Goal: Task Accomplishment & Management: Manage account settings

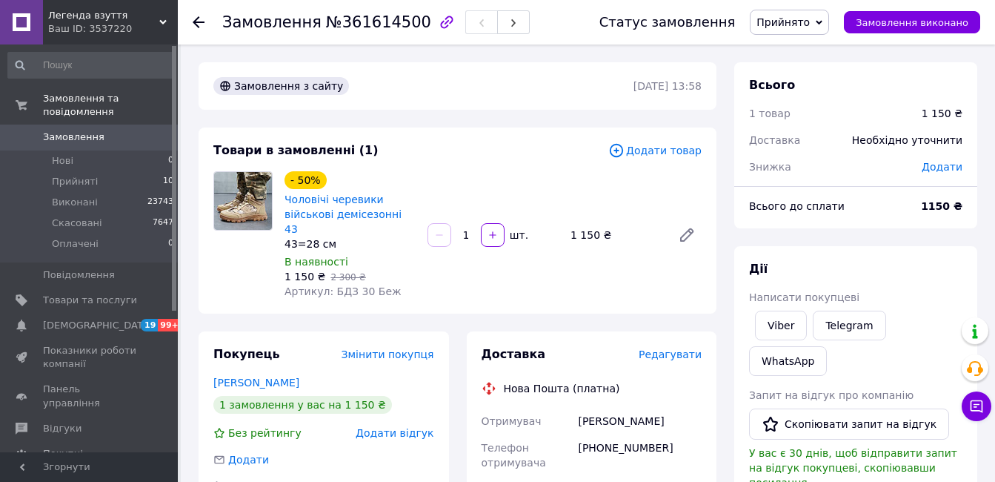
click at [801, 27] on span "Прийнято" at bounding box center [783, 22] width 53 height 12
click at [805, 76] on li "Скасовано" at bounding box center [790, 74] width 78 height 22
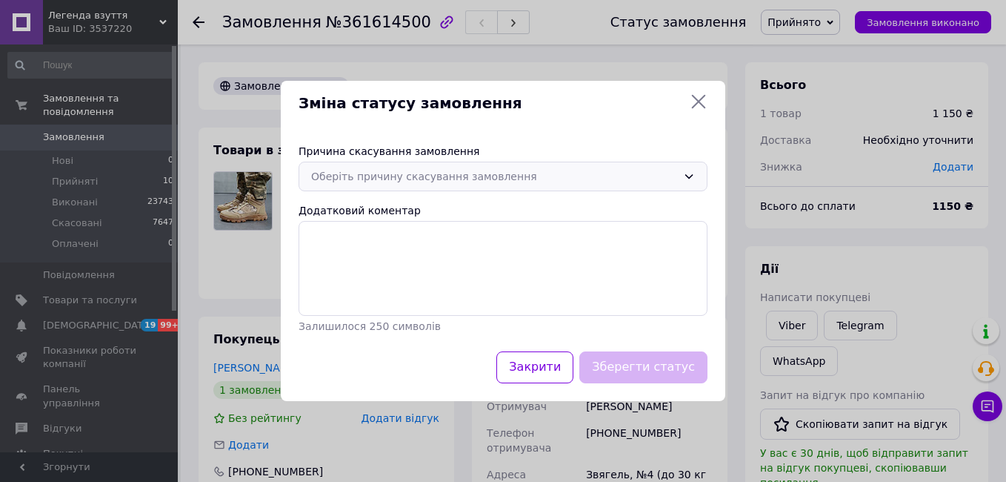
click at [510, 176] on div "Оберіть причину скасування замовлення" at bounding box center [494, 176] width 366 height 16
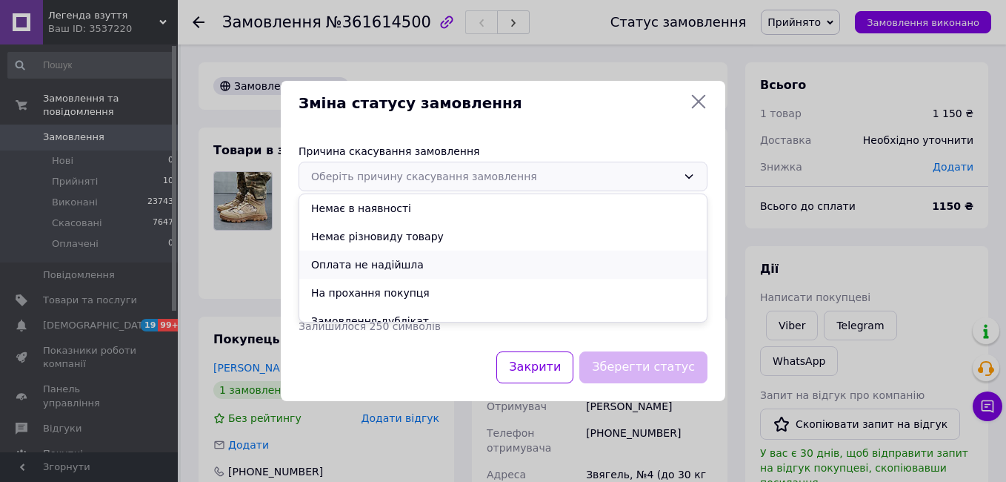
click at [431, 262] on li "Оплата не надійшла" at bounding box center [503, 264] width 408 height 28
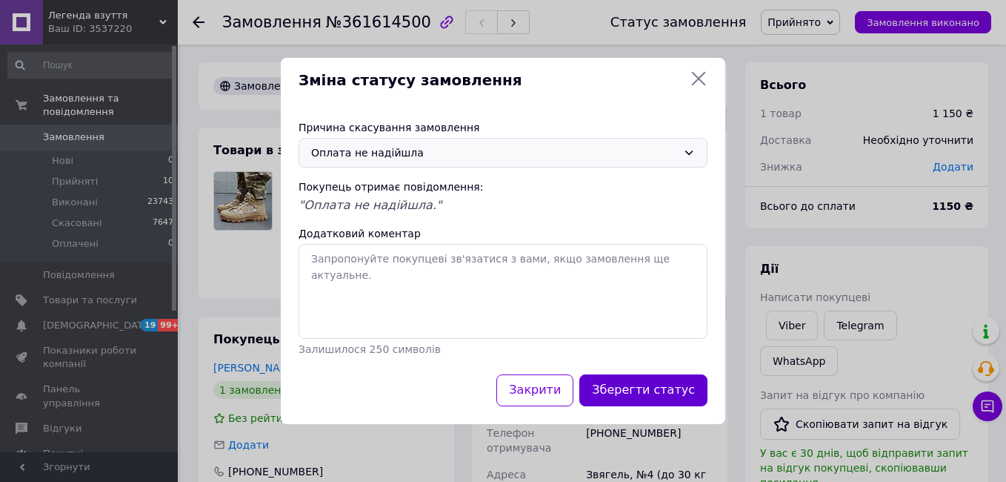
click at [642, 389] on button "Зберегти статус" at bounding box center [643, 390] width 128 height 32
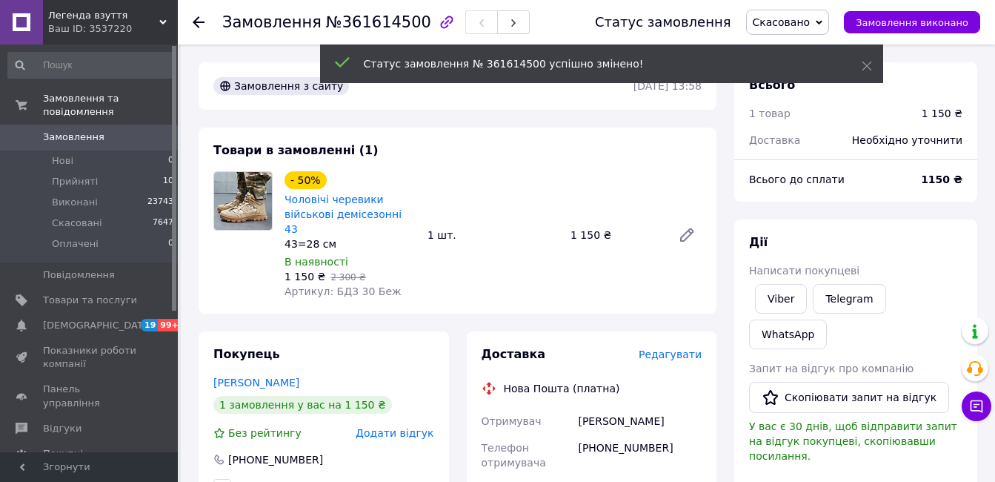
click at [781, 268] on span "Написати покупцеві" at bounding box center [804, 271] width 110 height 12
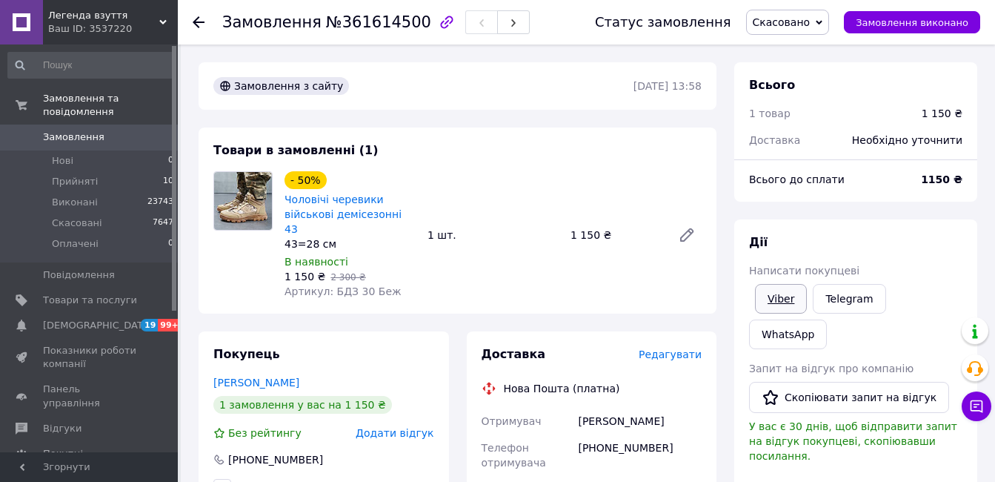
click at [783, 305] on link "Viber" at bounding box center [781, 299] width 52 height 30
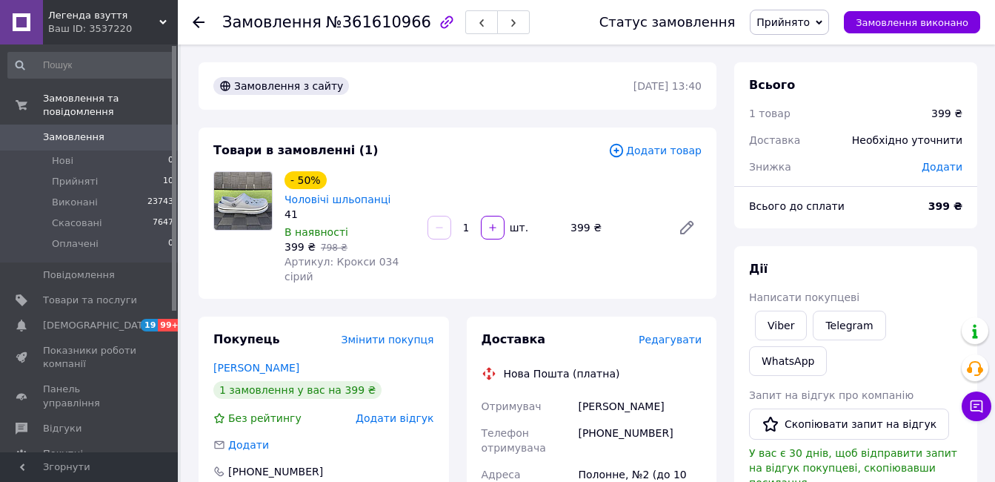
click at [665, 333] on span "Редагувати" at bounding box center [670, 339] width 63 height 12
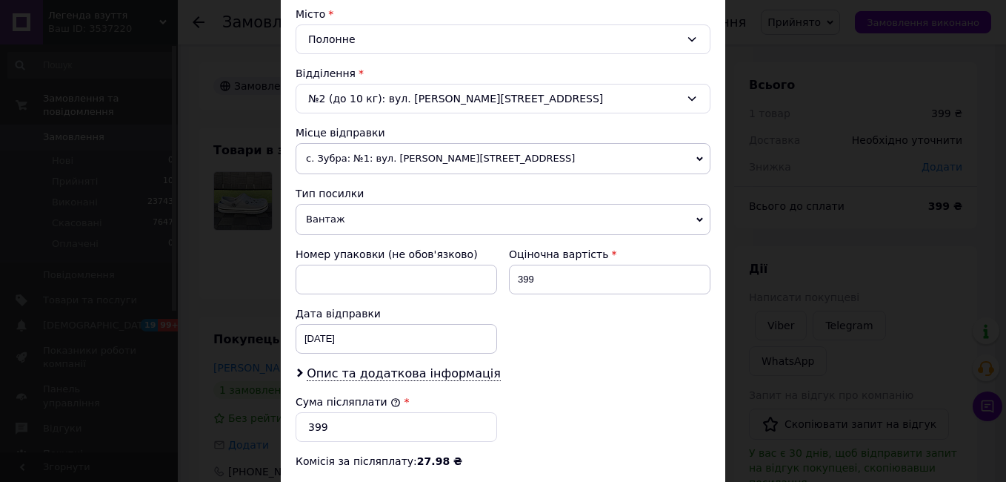
scroll to position [519, 0]
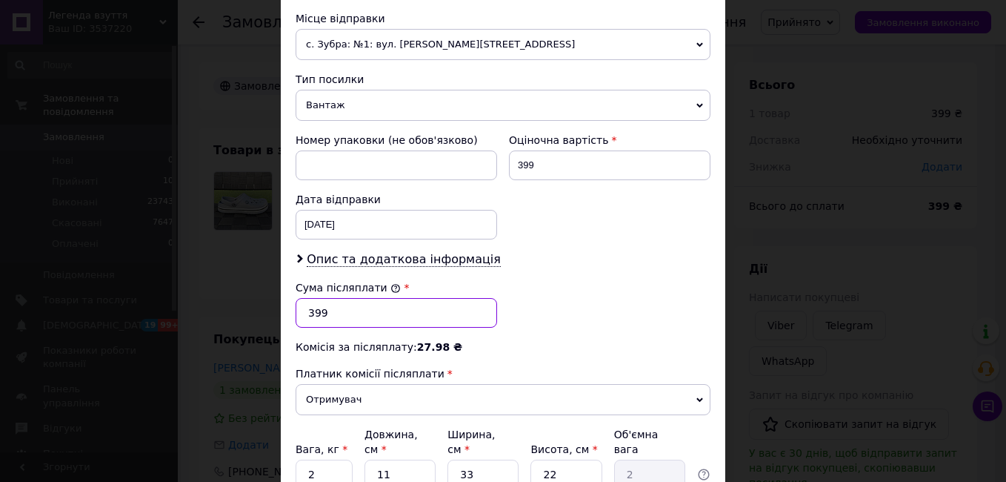
click at [353, 312] on input "399" at bounding box center [397, 313] width 202 height 30
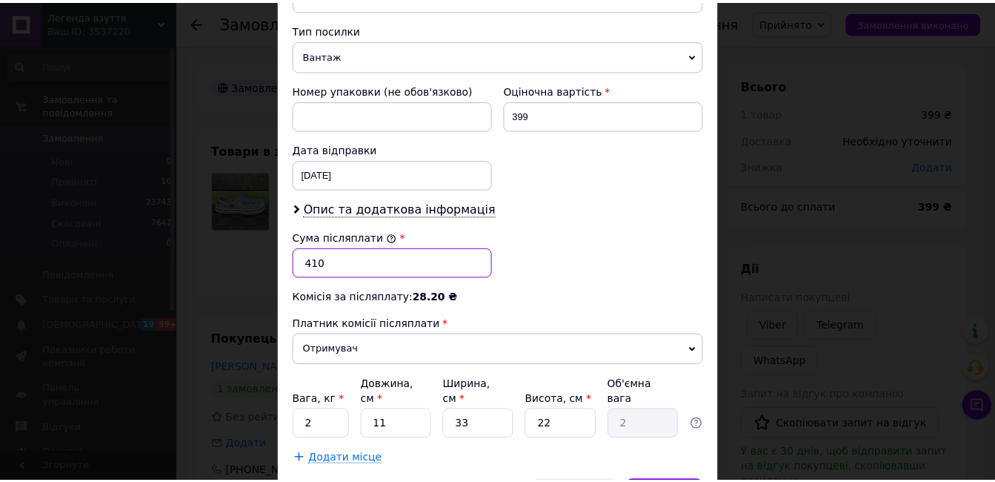
scroll to position [649, 0]
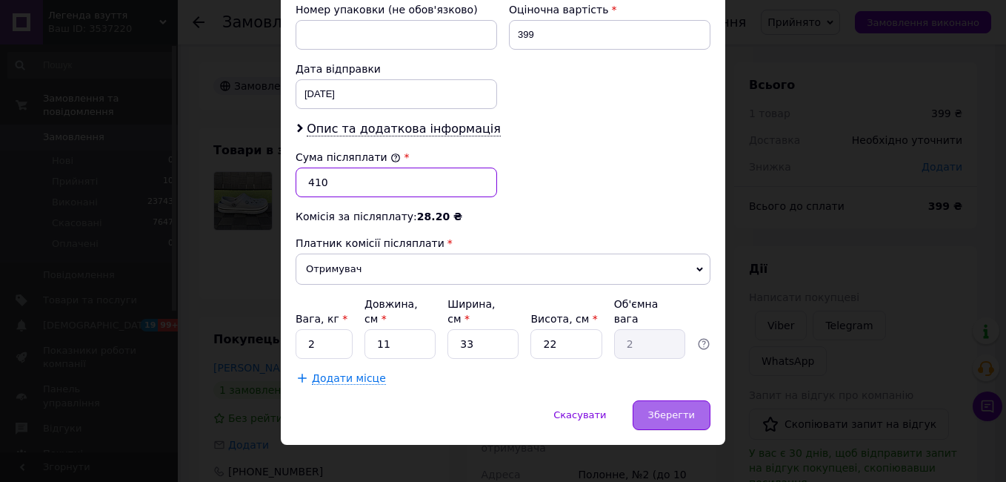
type input "410"
click at [662, 409] on span "Зберегти" at bounding box center [671, 414] width 47 height 11
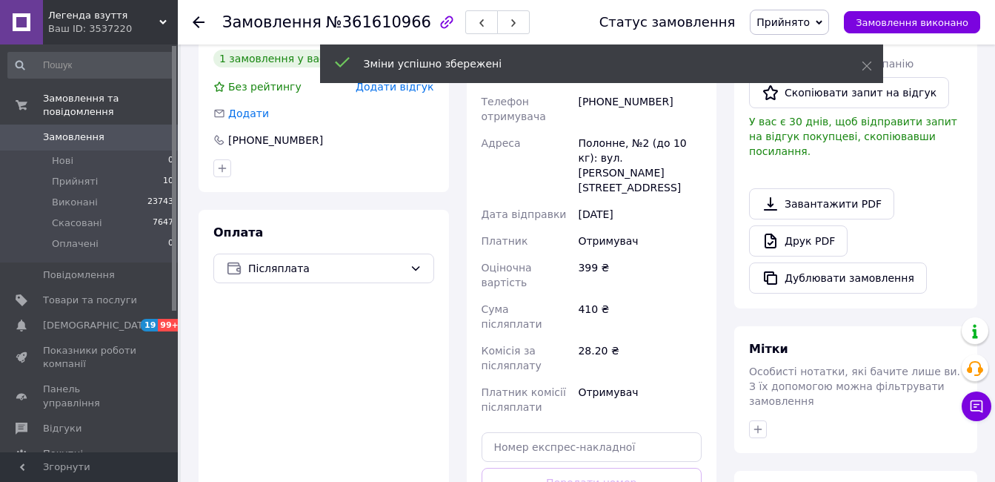
scroll to position [445, 0]
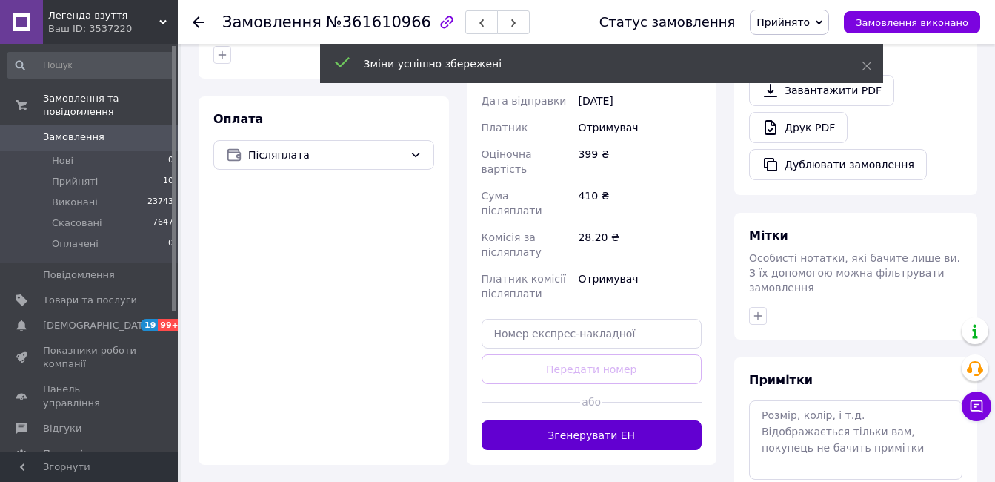
click at [634, 420] on button "Згенерувати ЕН" at bounding box center [592, 435] width 221 height 30
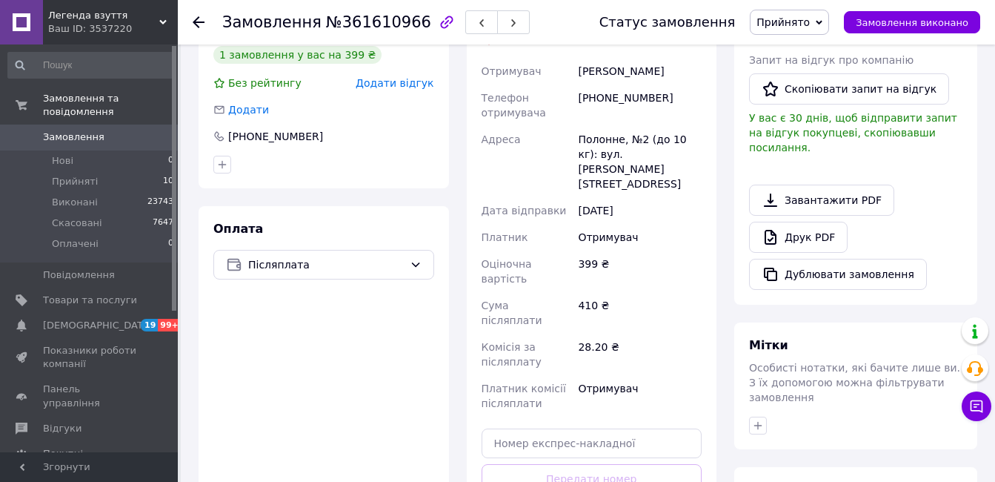
scroll to position [222, 0]
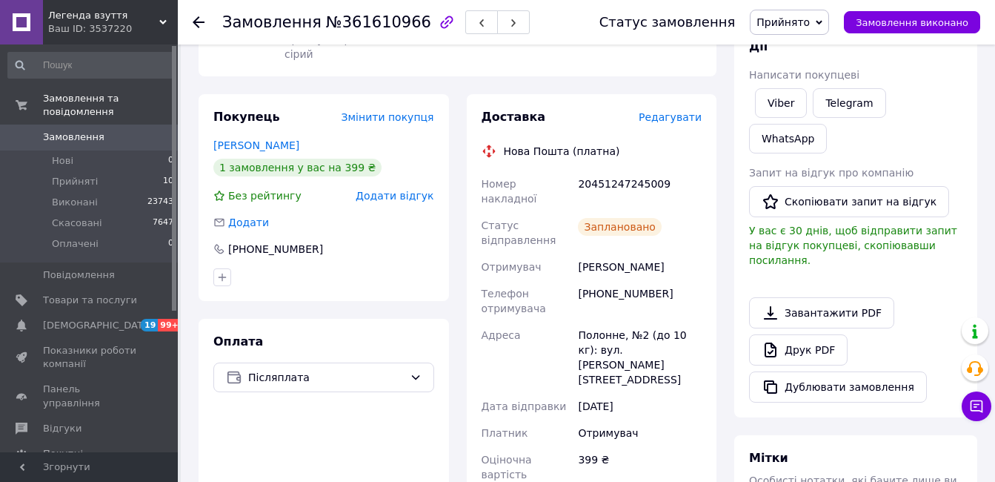
click at [604, 173] on div "20451247245009" at bounding box center [640, 190] width 130 height 41
copy div "20451247245009"
drag, startPoint x: 867, startPoint y: 22, endPoint x: 825, endPoint y: 62, distance: 57.6
click at [867, 21] on button "Замовлення виконано" at bounding box center [912, 22] width 136 height 22
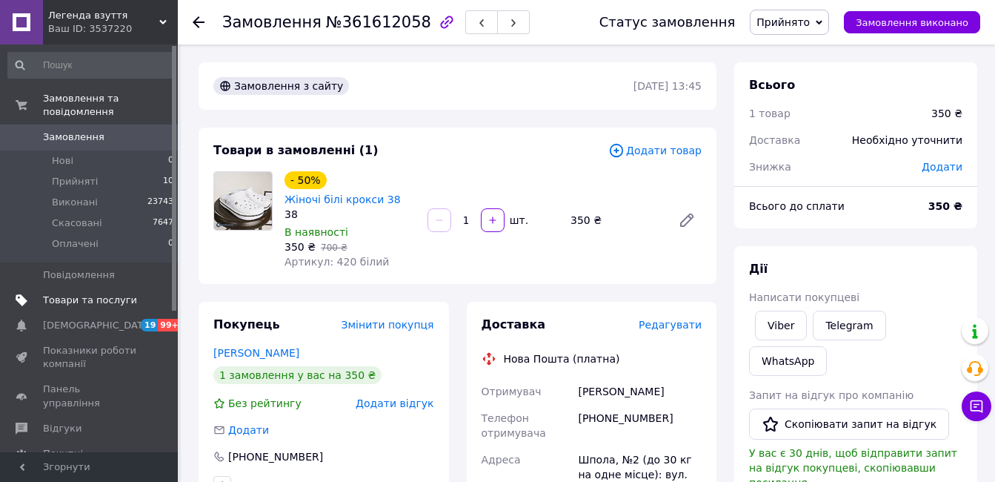
click at [108, 293] on span "Товари та послуги" at bounding box center [90, 299] width 94 height 13
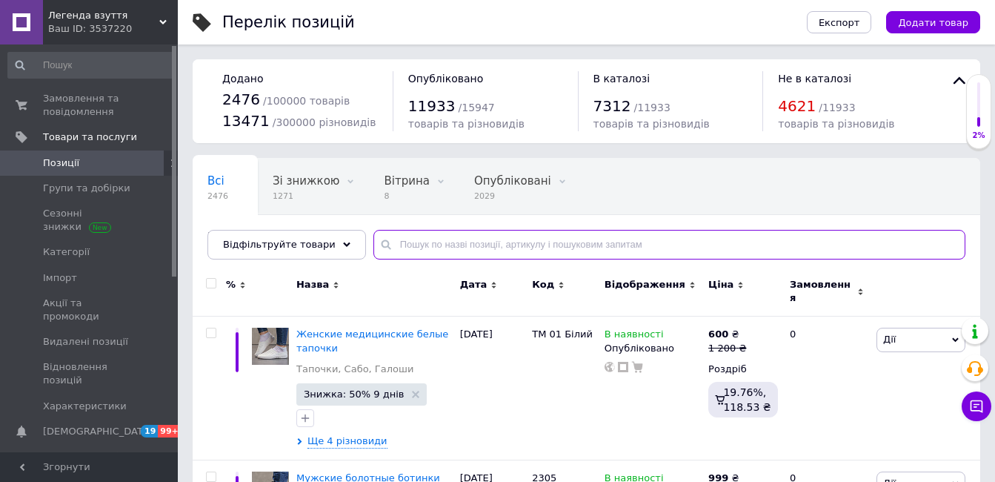
click at [438, 242] on input "text" at bounding box center [669, 245] width 592 height 30
type input "2201"
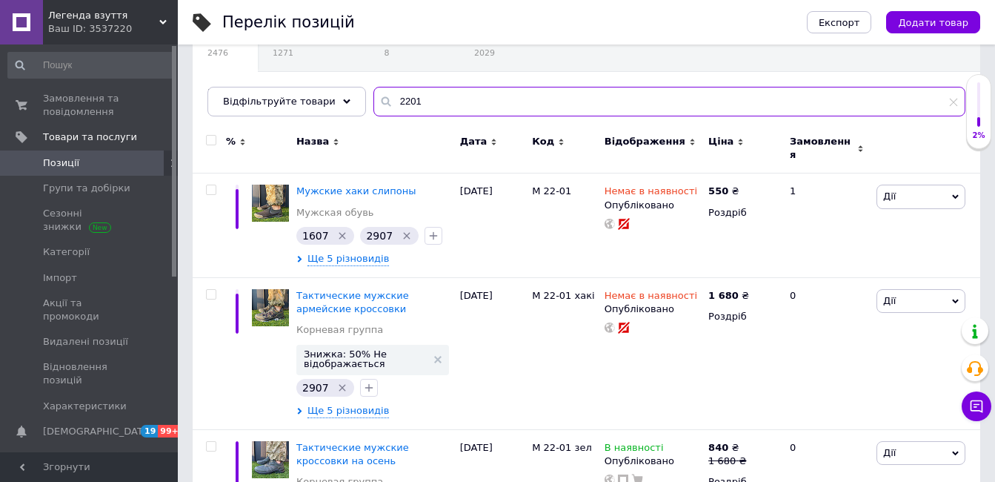
scroll to position [148, 0]
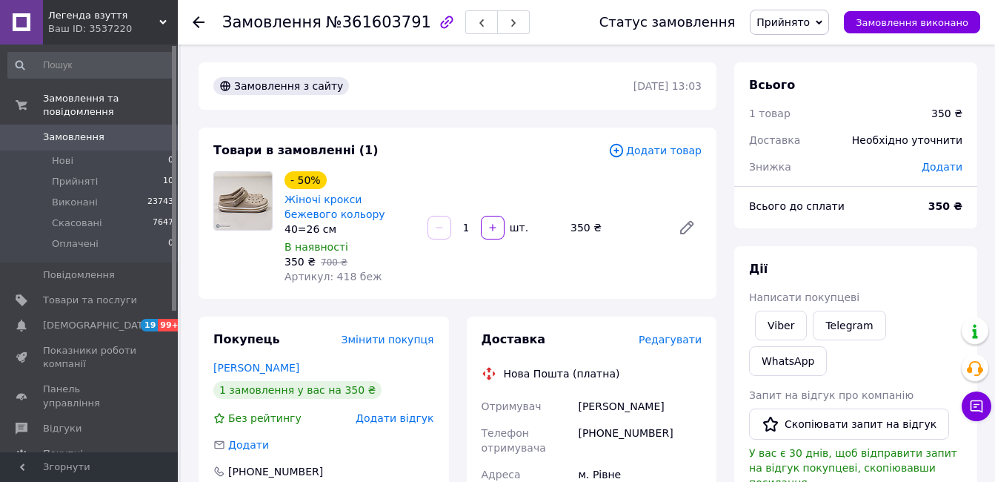
click at [679, 345] on span "Редагувати" at bounding box center [670, 339] width 63 height 12
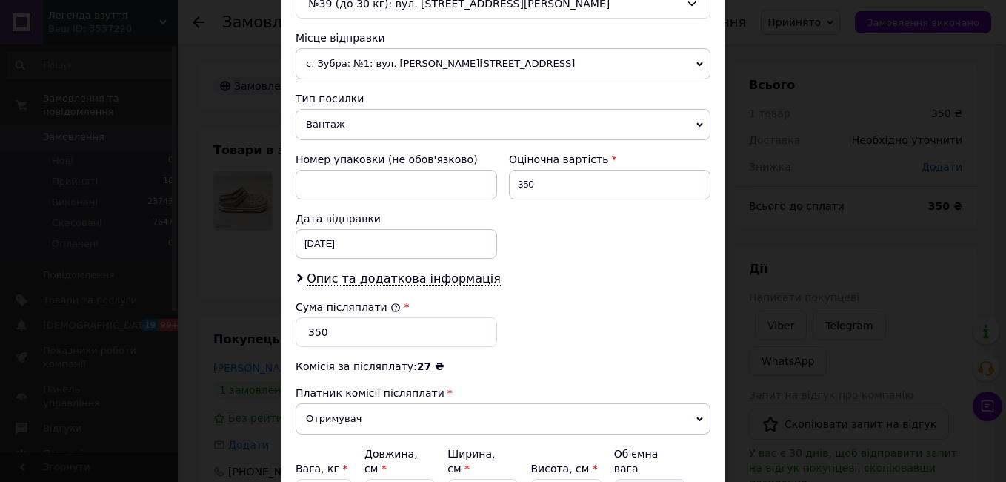
scroll to position [519, 0]
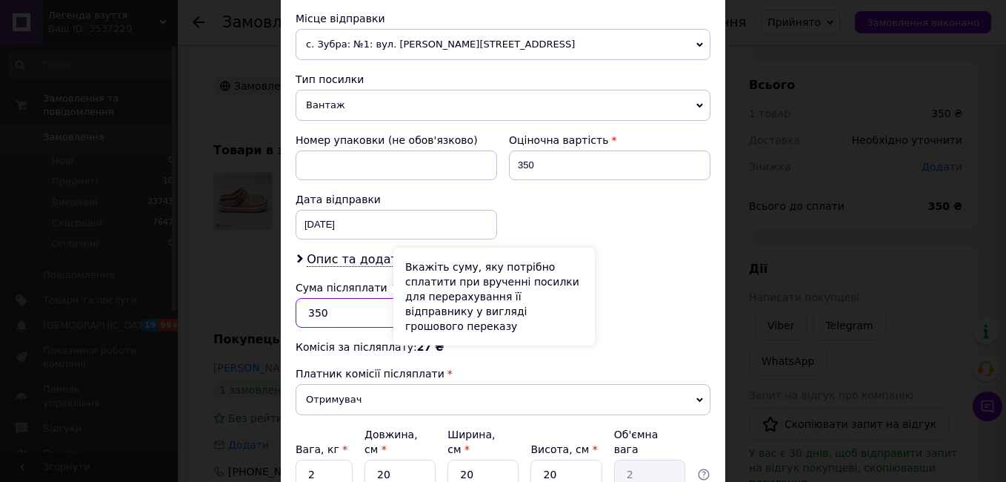
click at [365, 308] on input "350" at bounding box center [397, 313] width 202 height 30
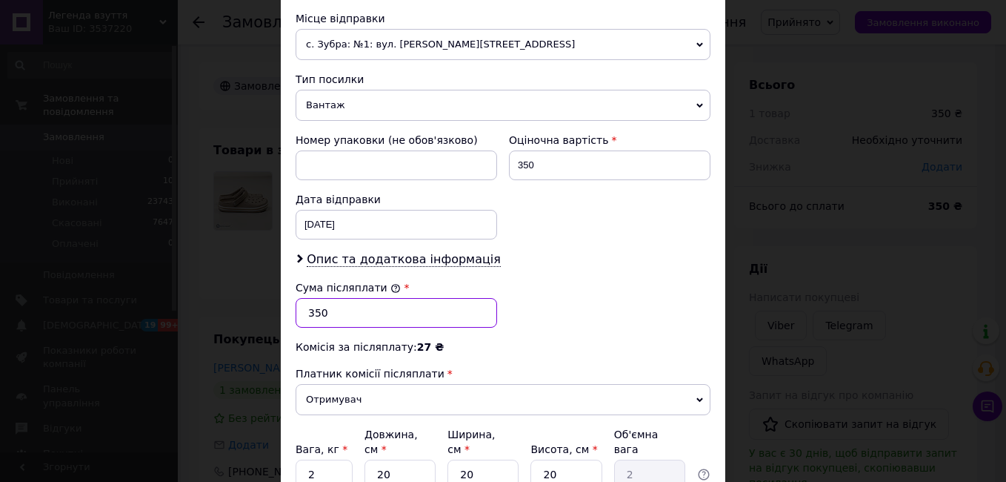
click at [365, 308] on input "350" at bounding box center [397, 313] width 202 height 30
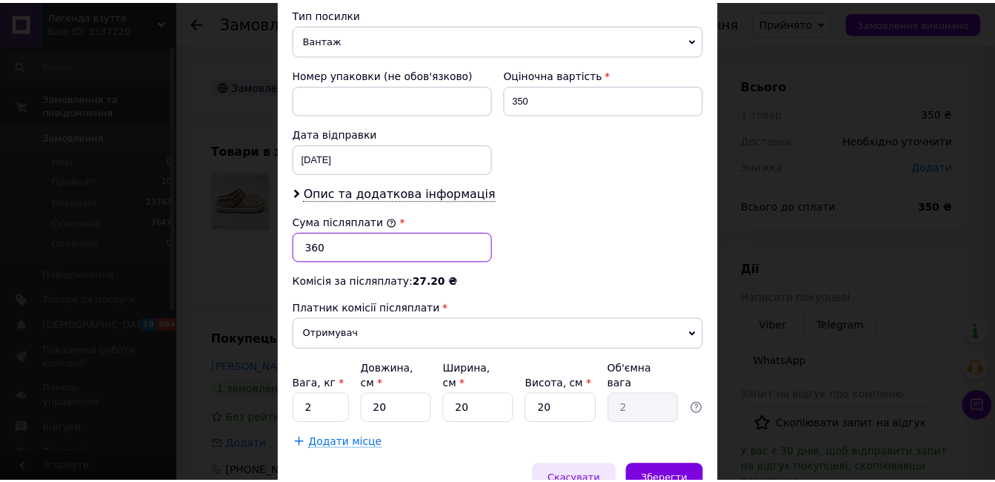
scroll to position [649, 0]
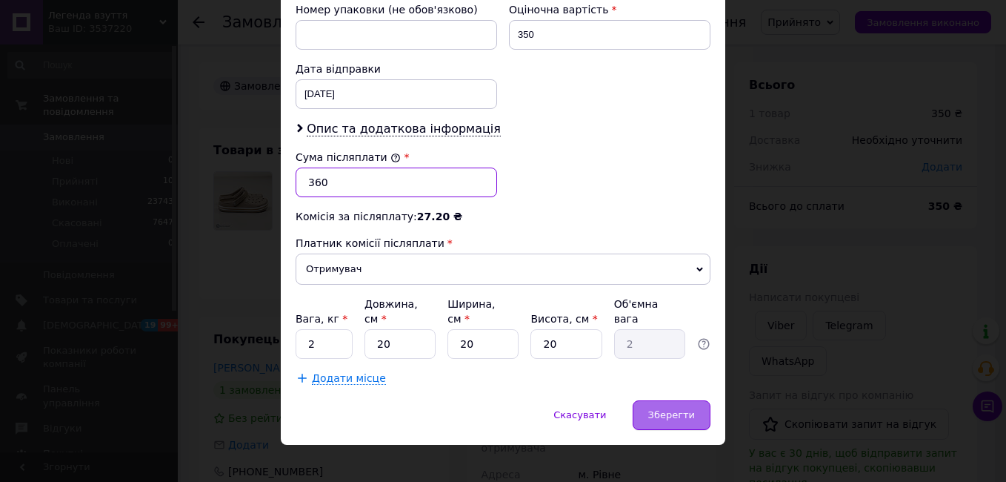
type input "360"
click at [660, 409] on span "Зберегти" at bounding box center [671, 414] width 47 height 11
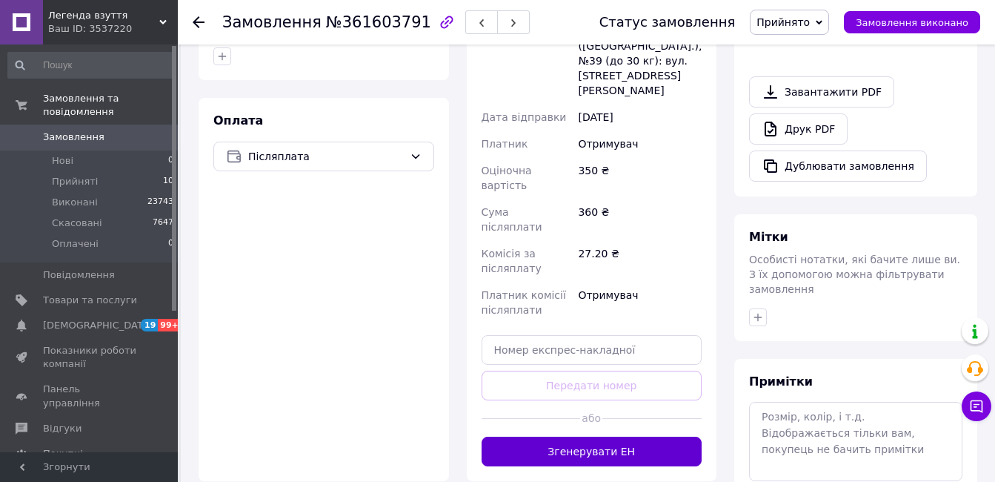
scroll to position [445, 0]
click at [626, 435] on button "Згенерувати ЕН" at bounding box center [592, 450] width 221 height 30
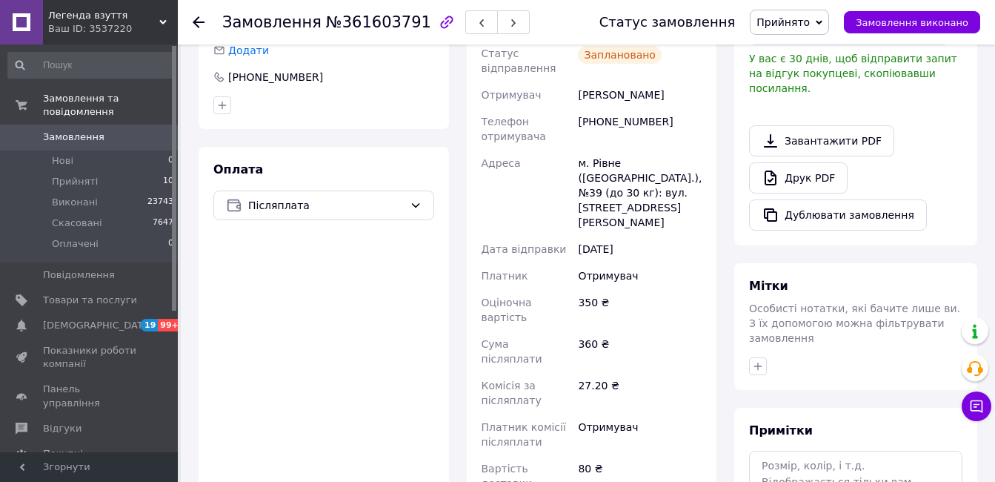
scroll to position [296, 0]
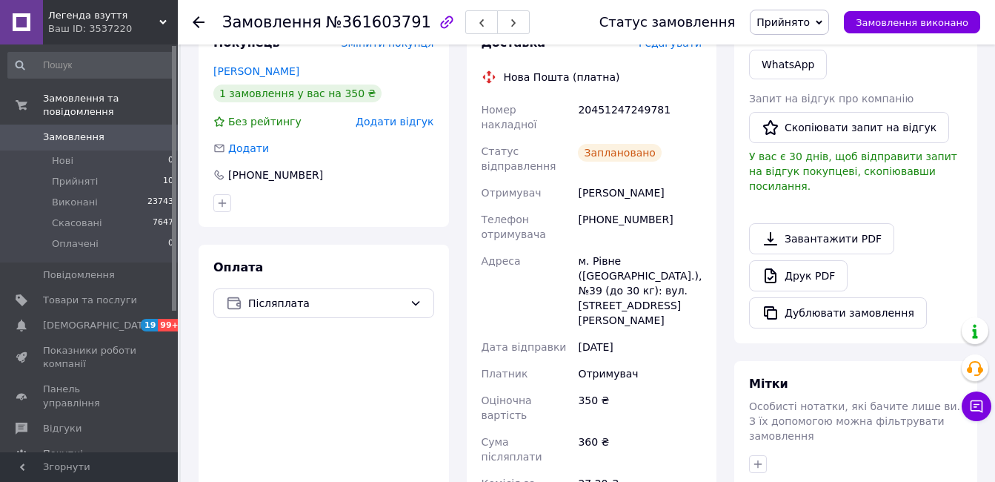
click at [616, 103] on div "20451247249781" at bounding box center [640, 116] width 130 height 41
copy div "20451247249781"
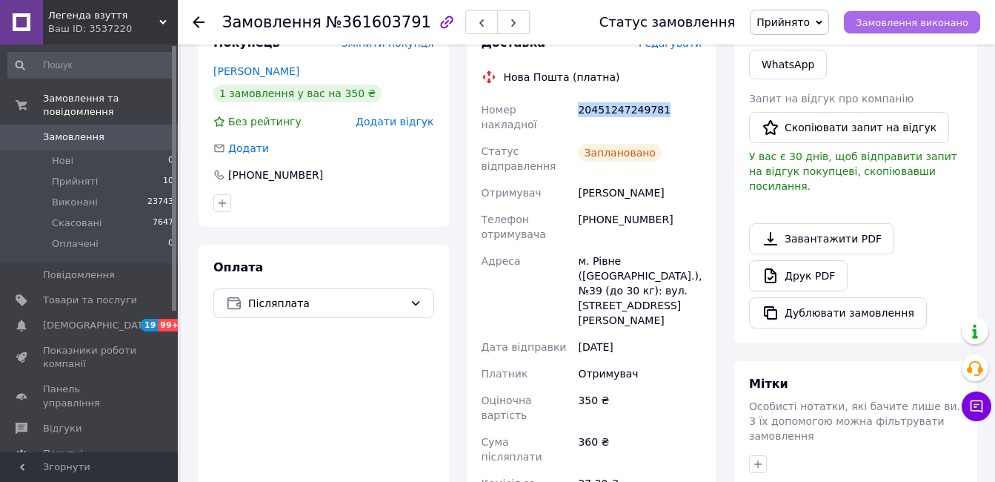
drag, startPoint x: 616, startPoint y: 103, endPoint x: 899, endPoint y: 19, distance: 295.2
click at [899, 19] on span "Замовлення виконано" at bounding box center [912, 22] width 113 height 11
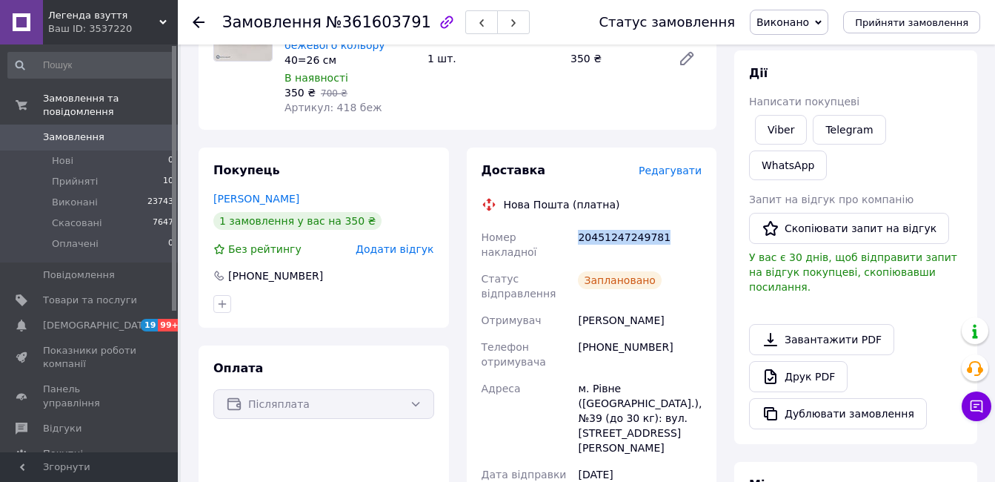
scroll to position [74, 0]
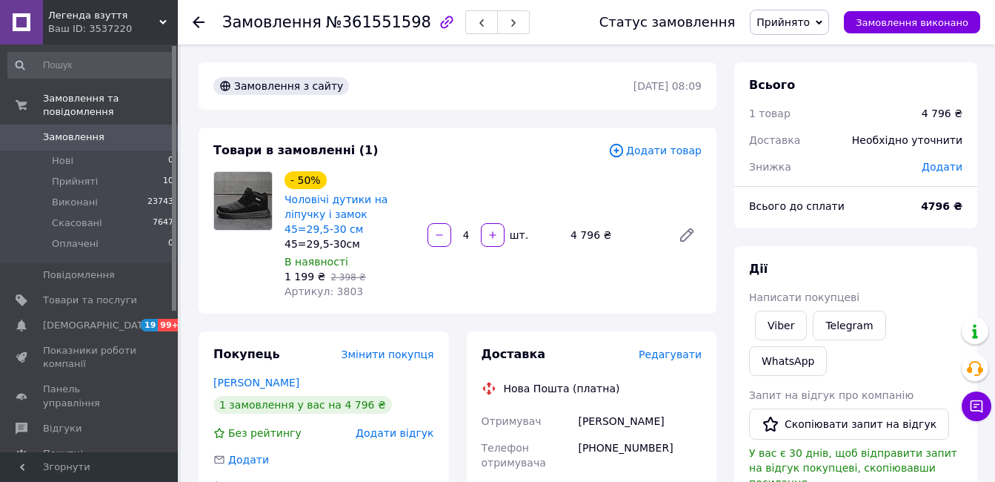
click at [92, 124] on link "Замовлення 0" at bounding box center [91, 136] width 182 height 25
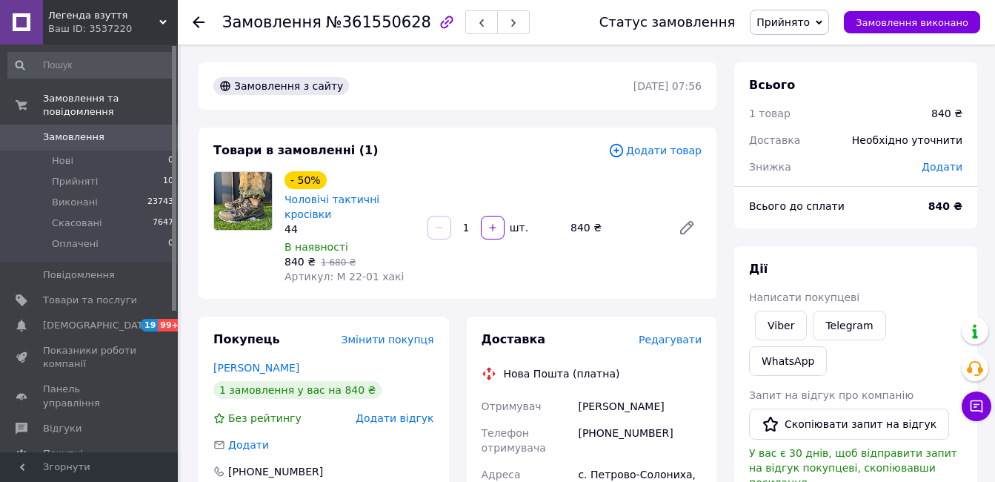
click at [829, 27] on span "Прийнято" at bounding box center [789, 22] width 79 height 25
click at [812, 82] on li "Скасовано" at bounding box center [790, 74] width 78 height 22
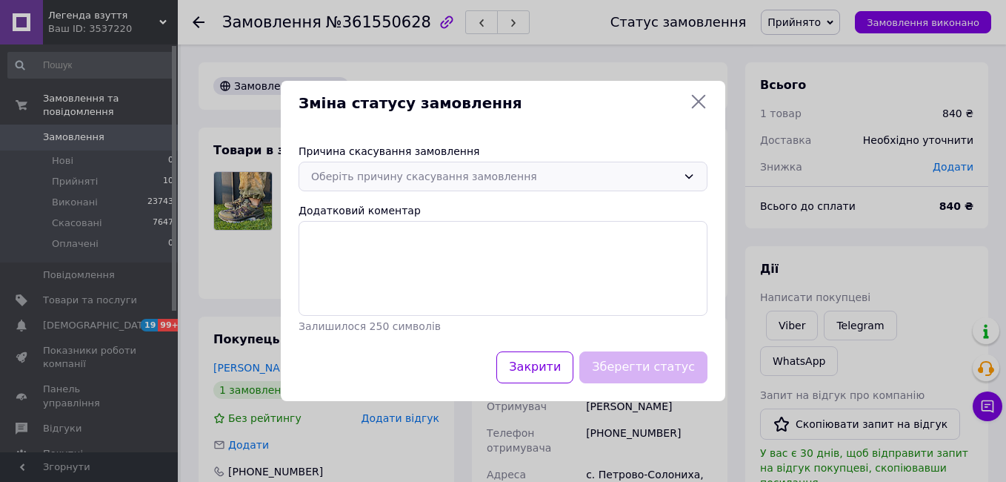
click at [556, 183] on div "Оберіть причину скасування замовлення" at bounding box center [494, 176] width 366 height 16
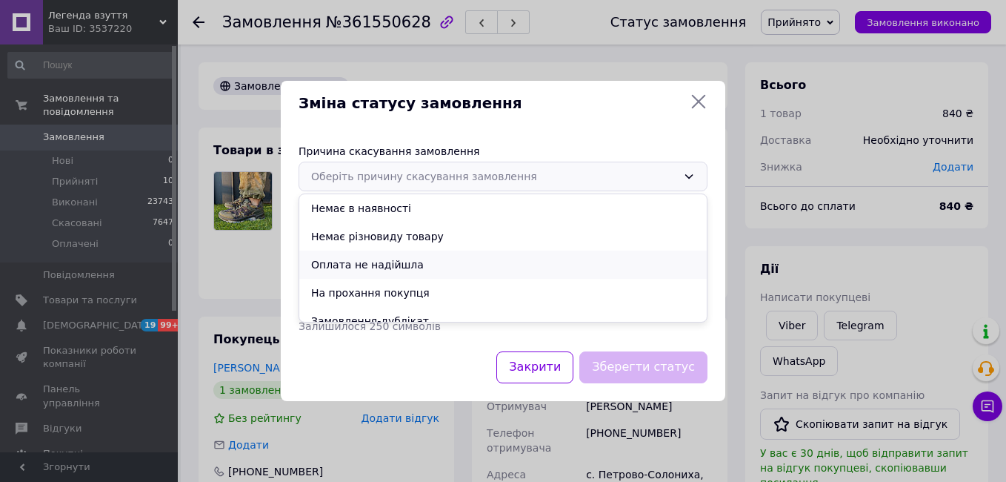
click at [426, 255] on li "Оплата не надійшла" at bounding box center [503, 264] width 408 height 28
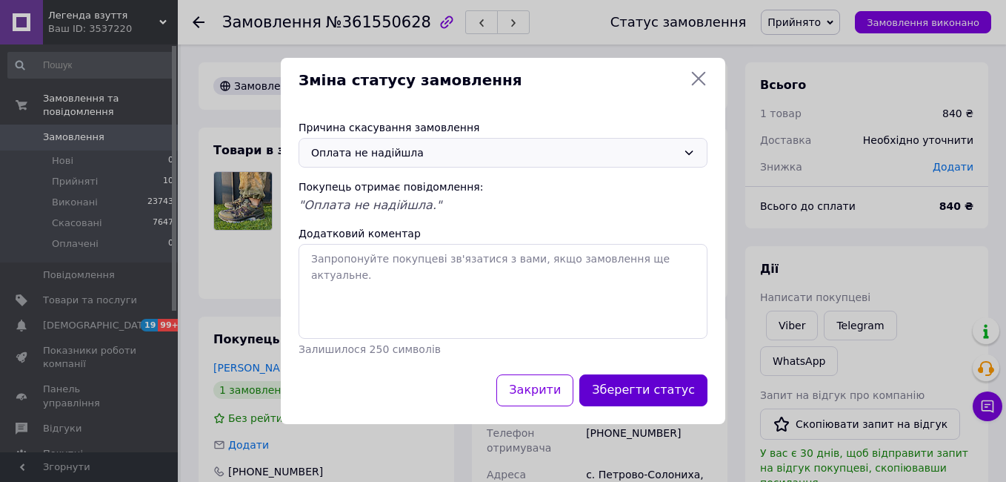
click at [628, 385] on button "Зберегти статус" at bounding box center [643, 390] width 128 height 32
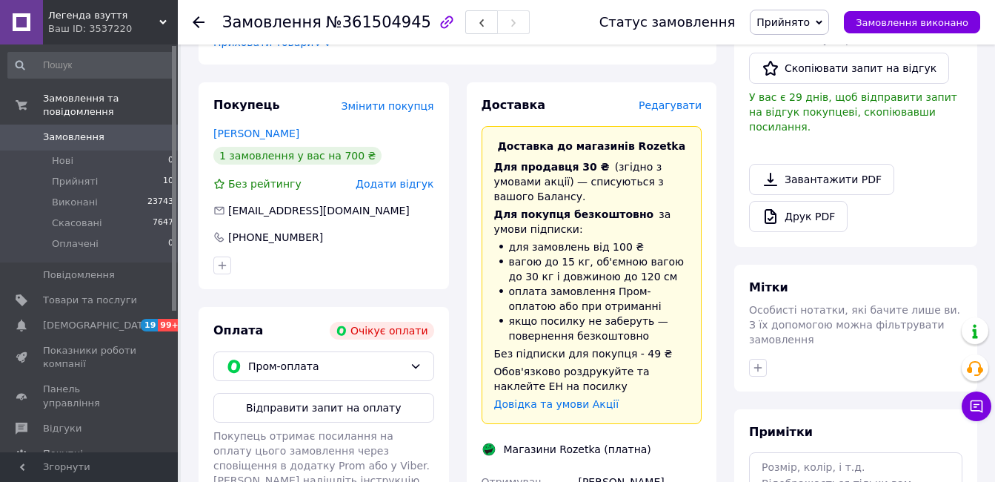
scroll to position [593, 0]
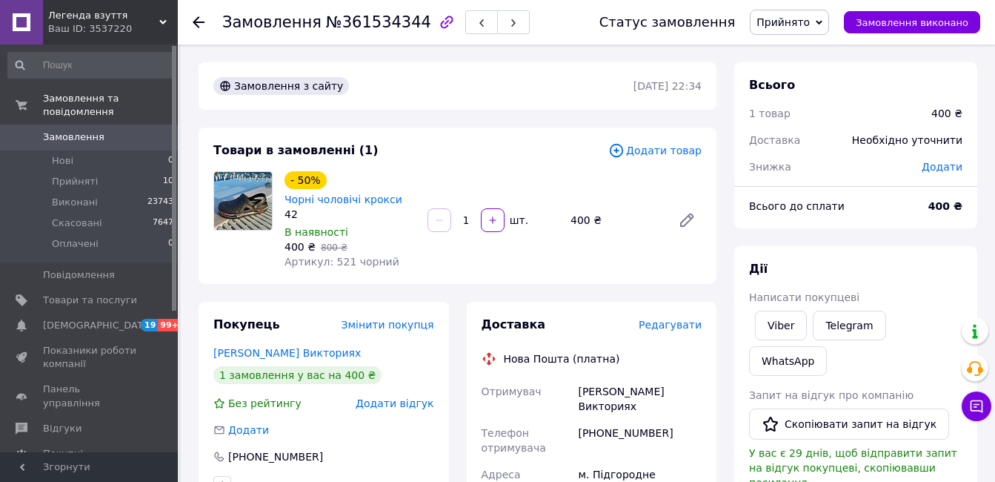
click at [667, 328] on span "Редагувати" at bounding box center [670, 325] width 63 height 12
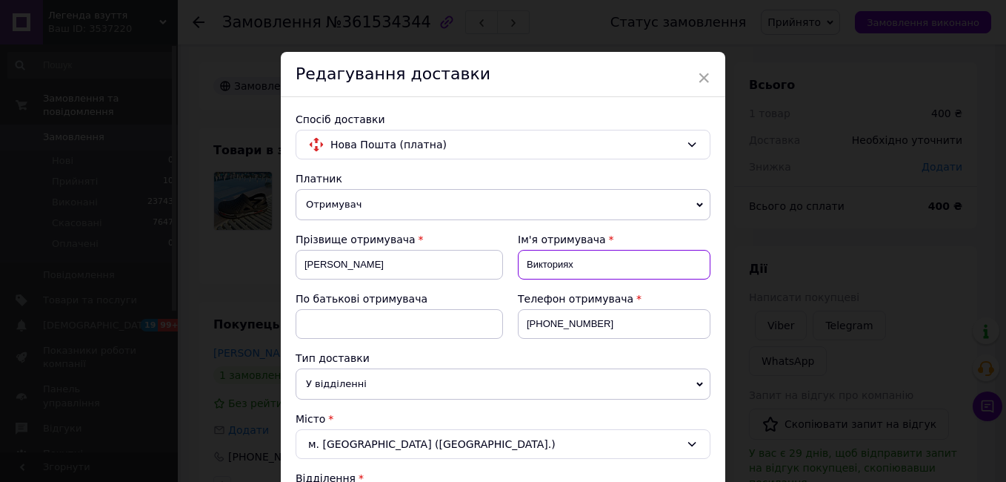
click at [582, 266] on input "Викториях" at bounding box center [614, 265] width 193 height 30
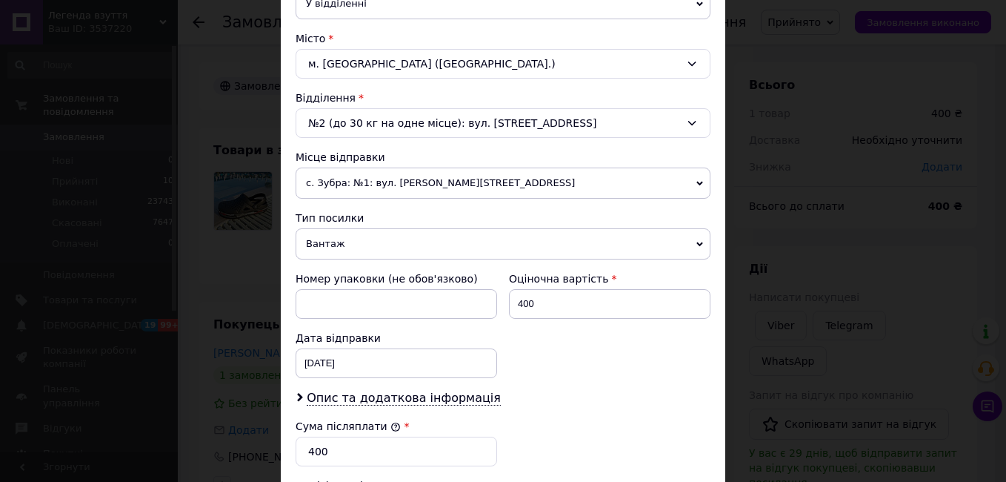
scroll to position [519, 0]
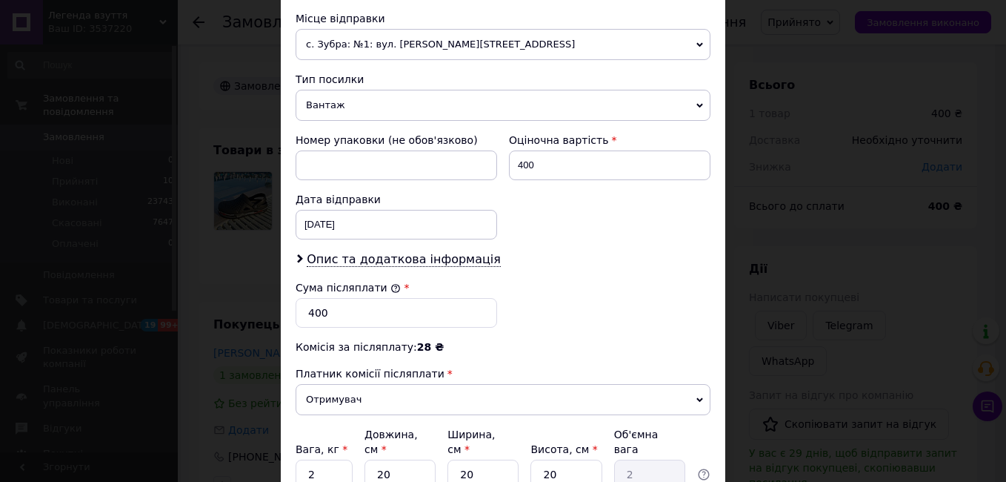
type input "Виктория"
click at [368, 310] on input "400" at bounding box center [397, 313] width 202 height 30
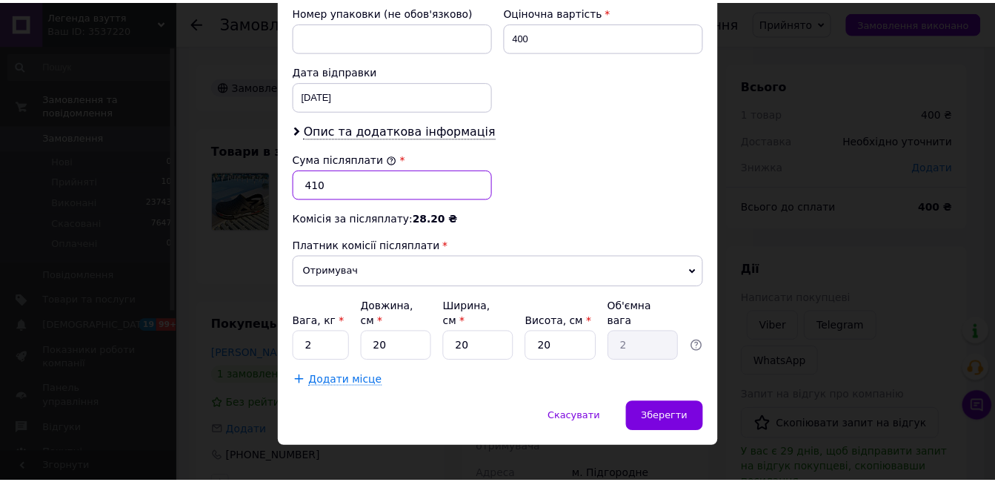
scroll to position [649, 0]
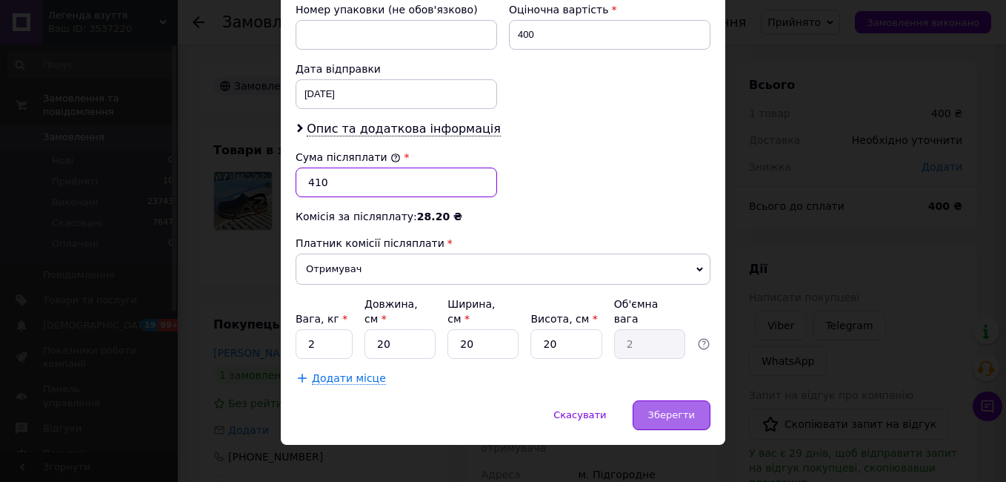
type input "410"
click at [676, 409] on span "Зберегти" at bounding box center [671, 414] width 47 height 11
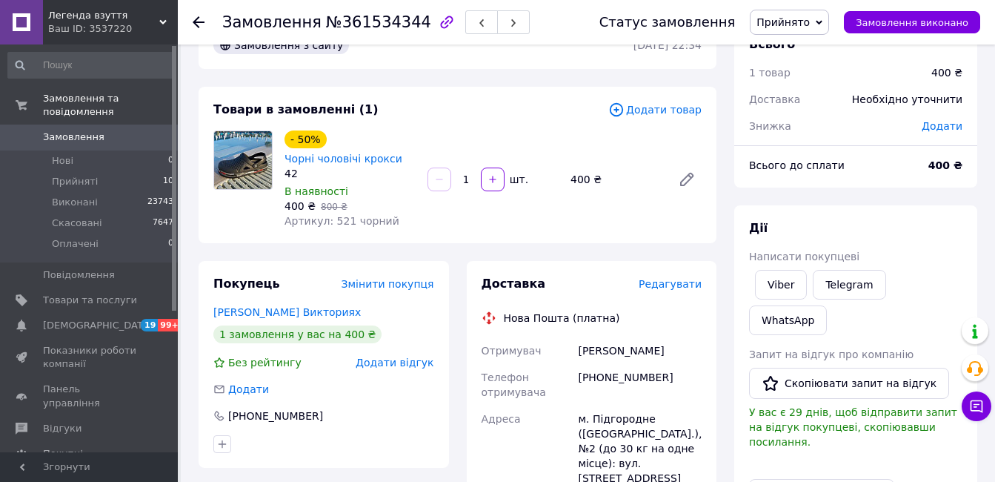
scroll to position [371, 0]
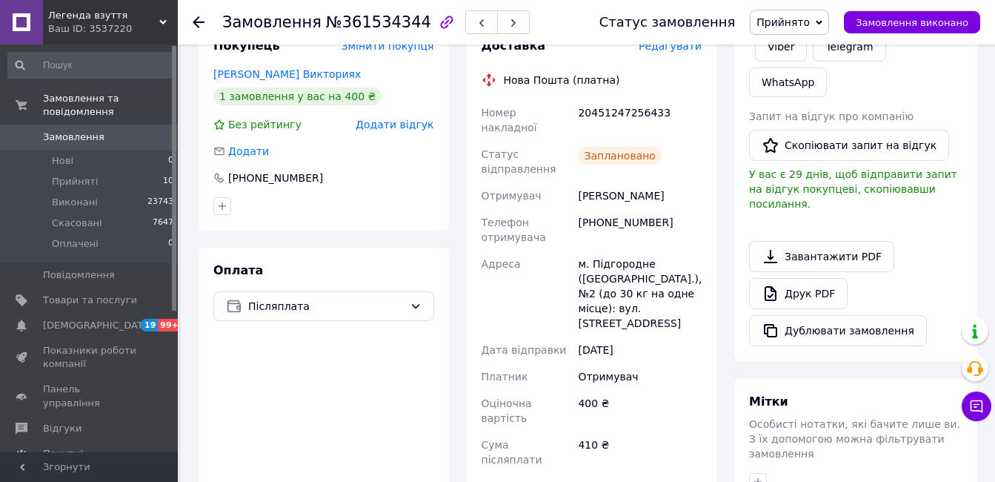
scroll to position [148, 0]
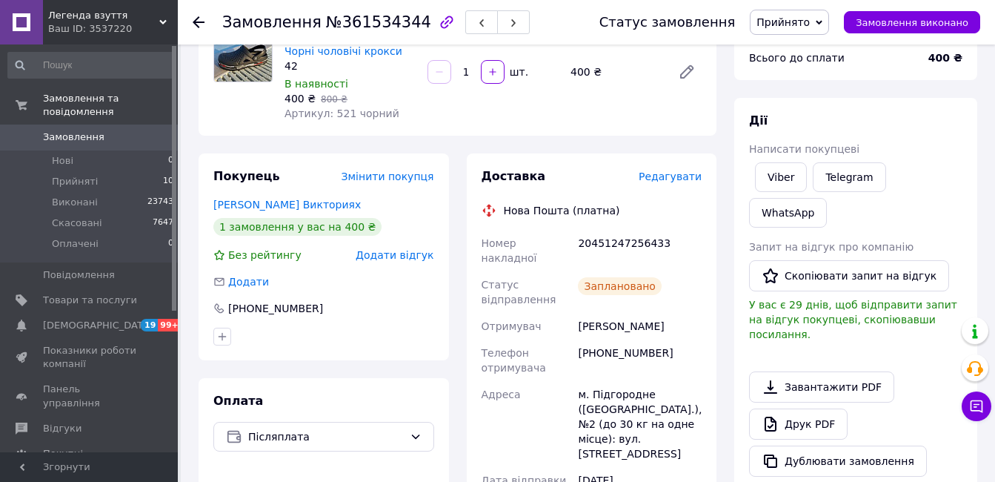
click div "20451247256433"
copy div "20451247256433"
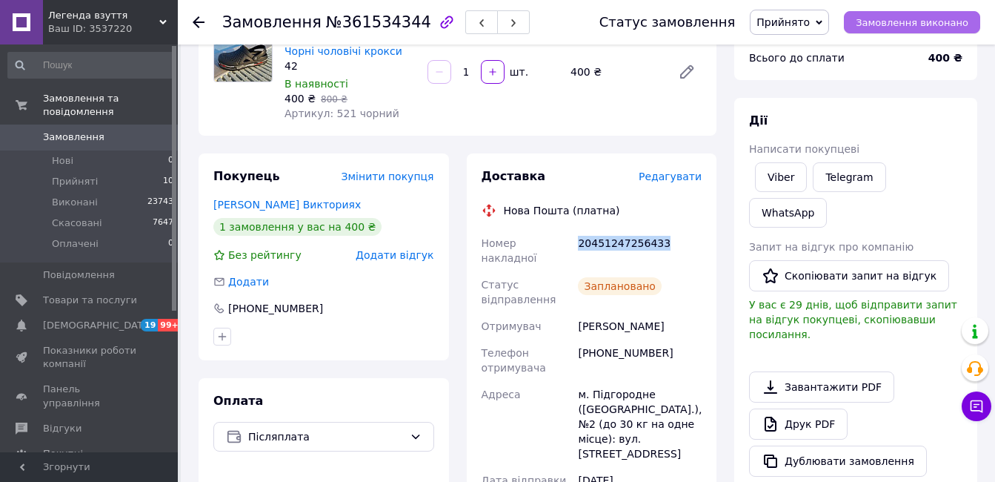
drag, startPoint x: 632, startPoint y: 237, endPoint x: 895, endPoint y: 28, distance: 336.0
click span "Замовлення виконано"
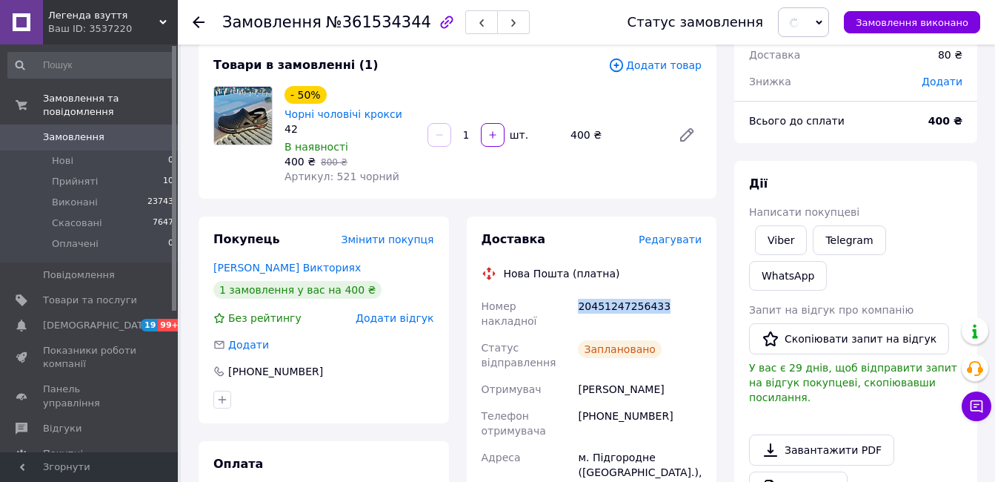
scroll to position [0, 0]
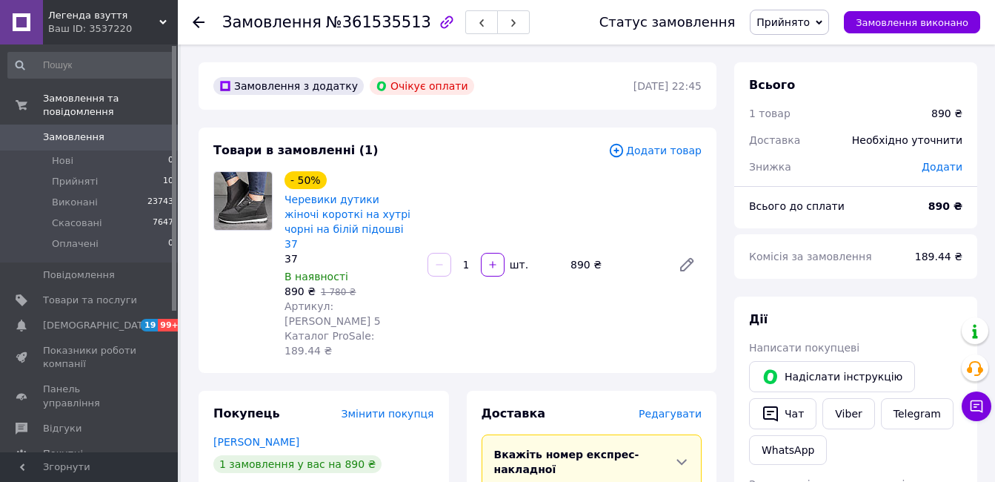
click at [810, 23] on span "Прийнято" at bounding box center [783, 22] width 53 height 12
click at [808, 76] on li "Скасовано" at bounding box center [790, 74] width 78 height 22
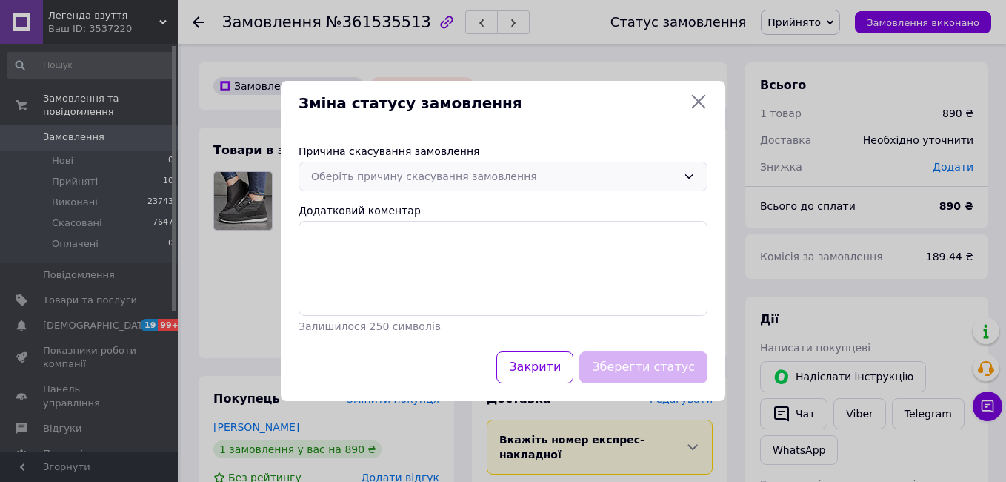
click at [594, 182] on div "Оберіть причину скасування замовлення" at bounding box center [494, 176] width 366 height 16
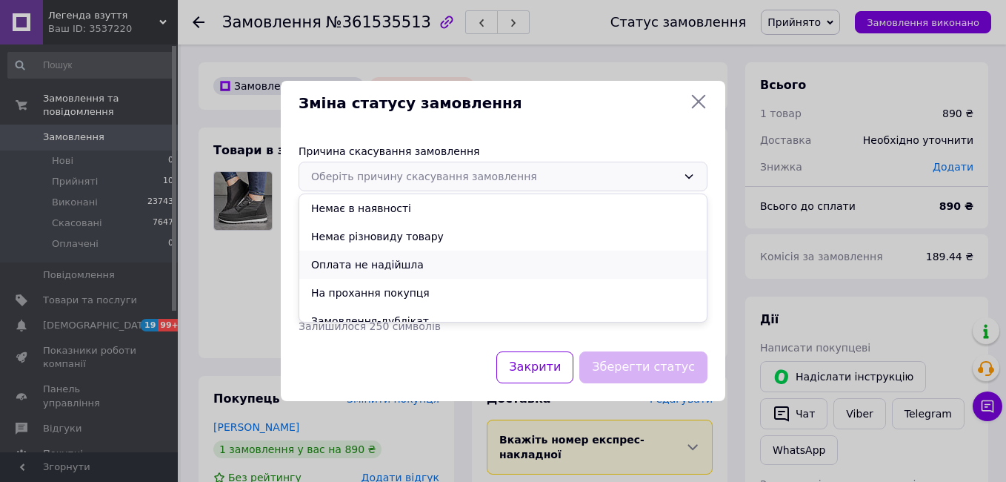
click at [430, 265] on li "Оплата не надійшла" at bounding box center [503, 264] width 408 height 28
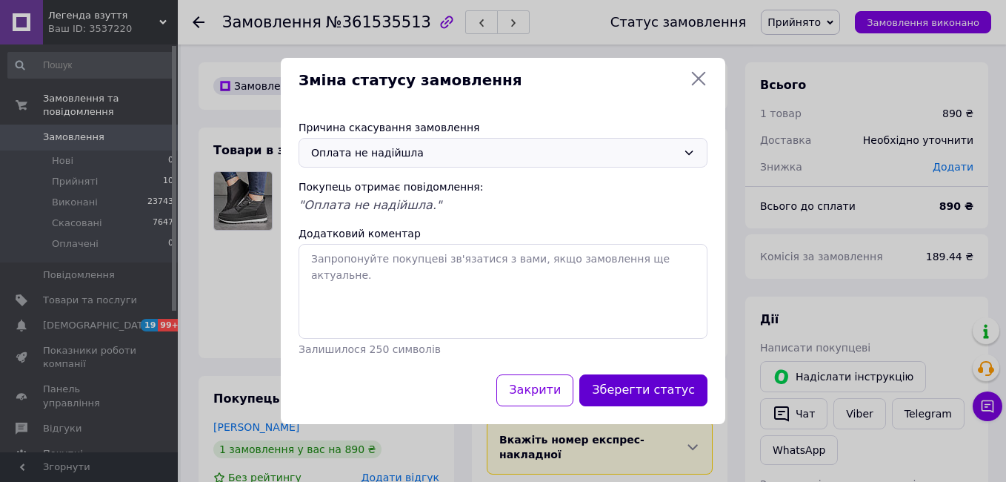
click at [627, 388] on button "Зберегти статус" at bounding box center [643, 390] width 128 height 32
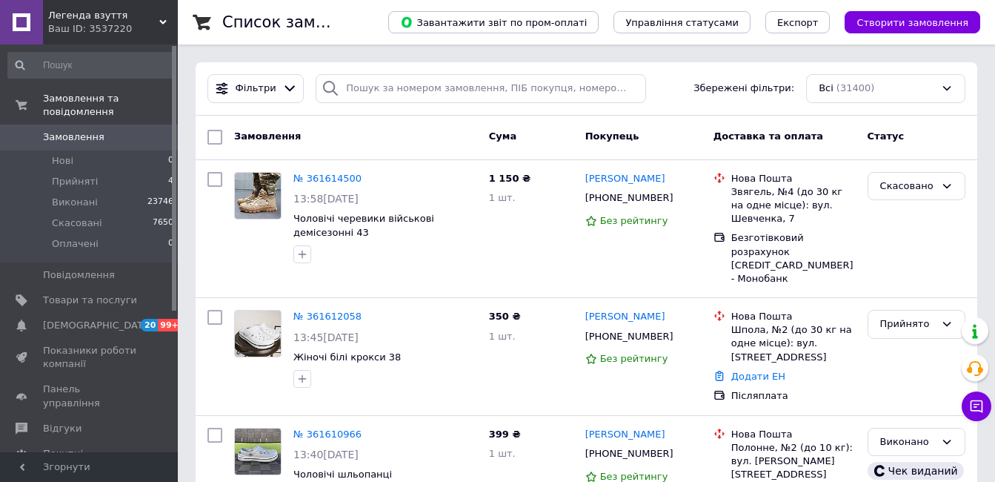
click at [122, 134] on link "Замовлення 0" at bounding box center [91, 136] width 182 height 25
drag, startPoint x: 144, startPoint y: 28, endPoint x: 150, endPoint y: 34, distance: 8.4
click at [144, 28] on div "Ваш ID: 3537220" at bounding box center [113, 28] width 130 height 13
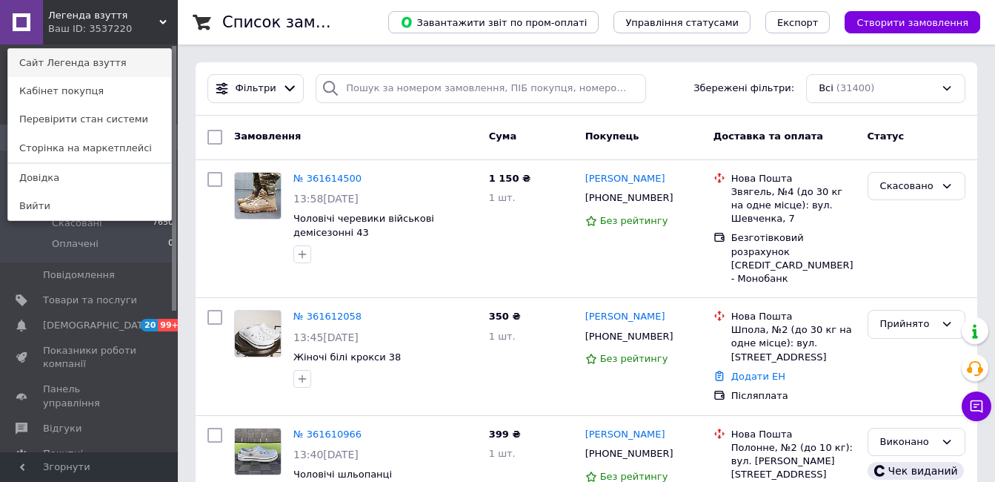
click at [147, 69] on link "Сайт Легенда взуття" at bounding box center [89, 63] width 163 height 28
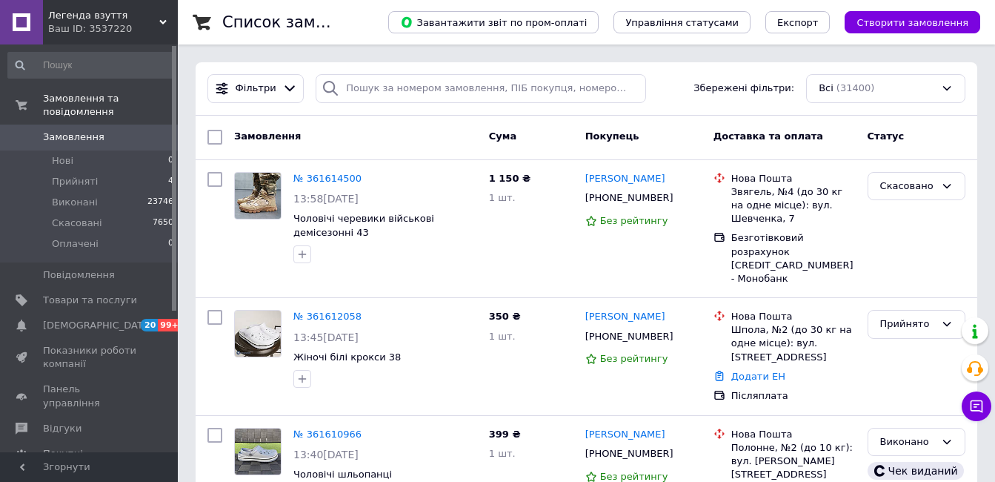
click at [116, 130] on span "Замовлення" at bounding box center [90, 136] width 94 height 13
click at [129, 293] on span "Товари та послуги" at bounding box center [90, 299] width 94 height 13
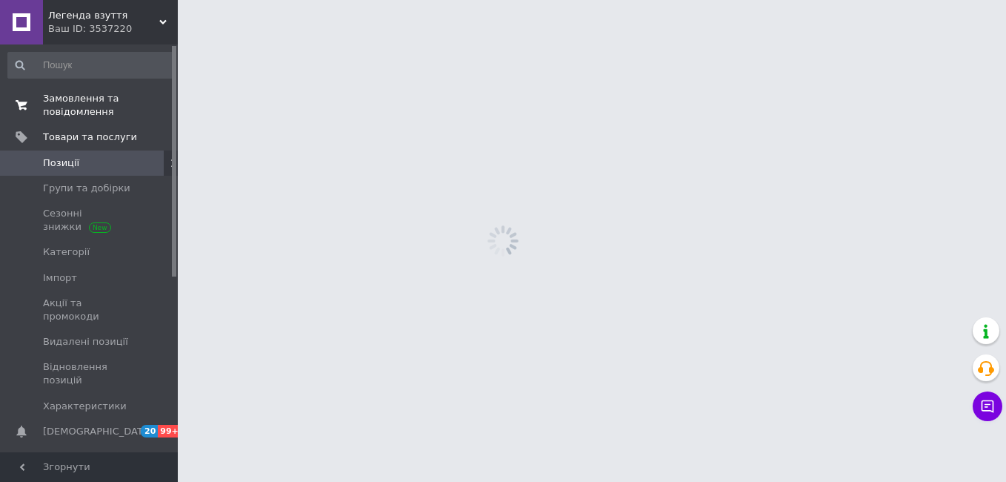
click at [107, 104] on span "Замовлення та повідомлення" at bounding box center [90, 105] width 94 height 27
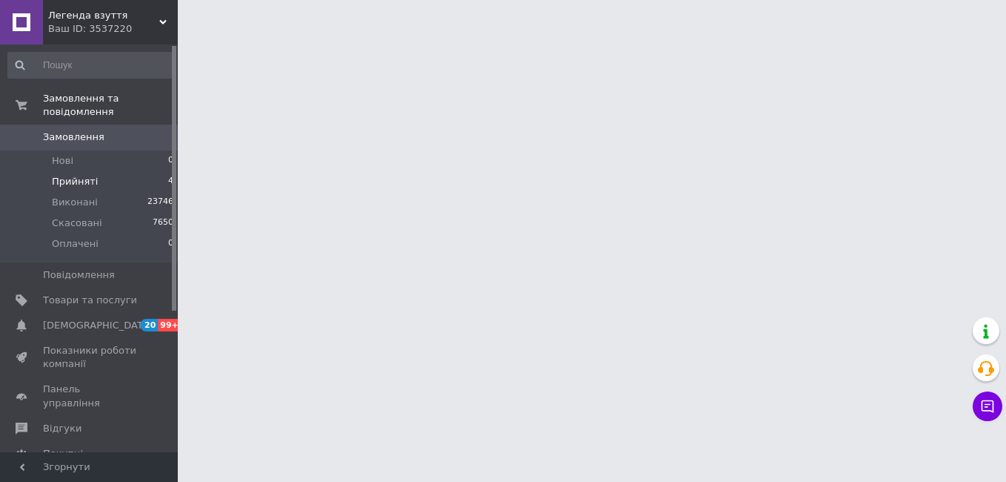
click at [104, 174] on li "Прийняті 4" at bounding box center [91, 181] width 182 height 21
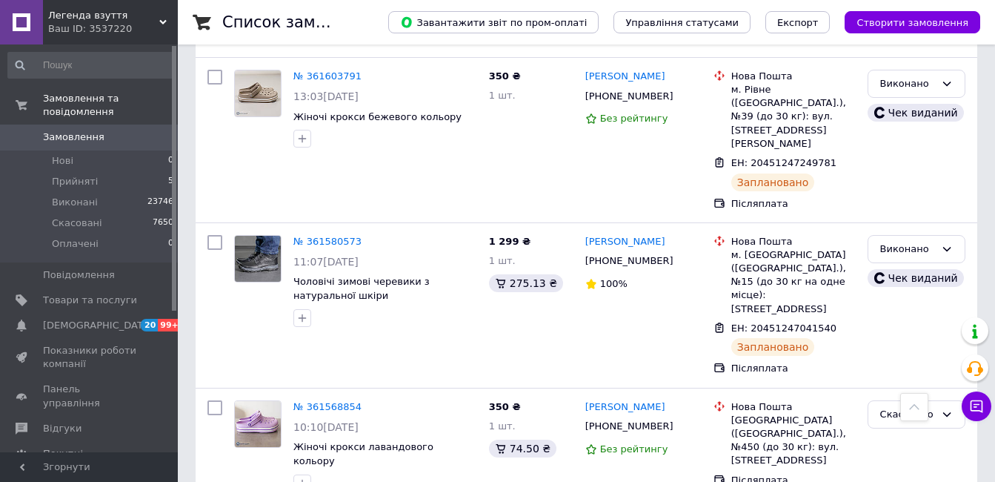
scroll to position [667, 0]
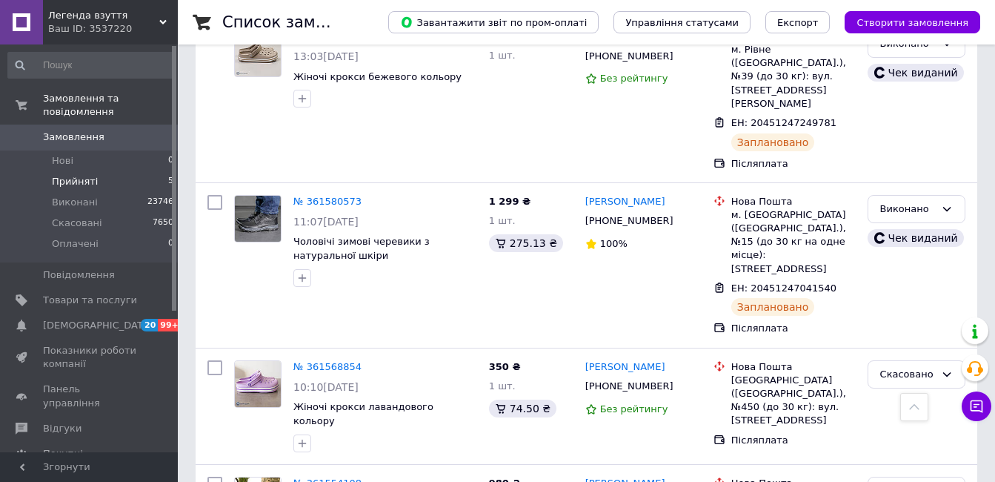
click at [125, 171] on li "Прийняті 5" at bounding box center [91, 181] width 182 height 21
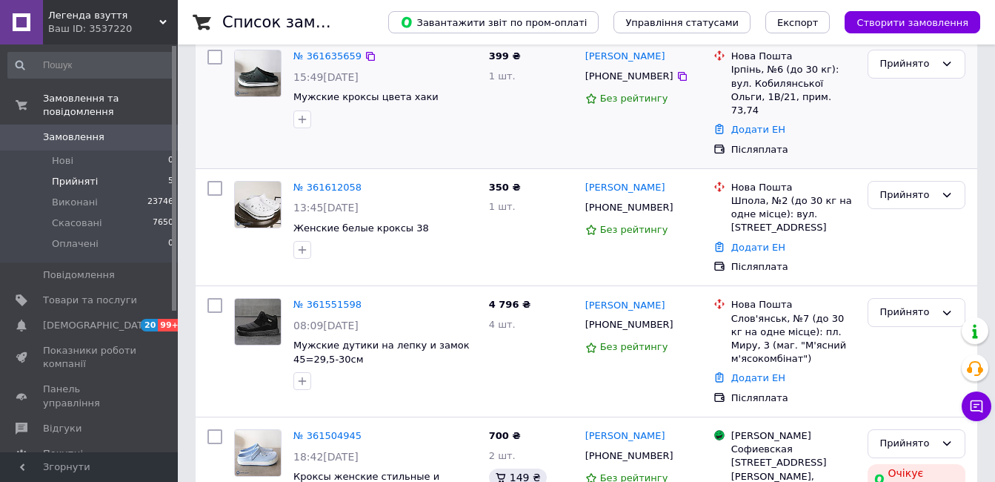
scroll to position [296, 0]
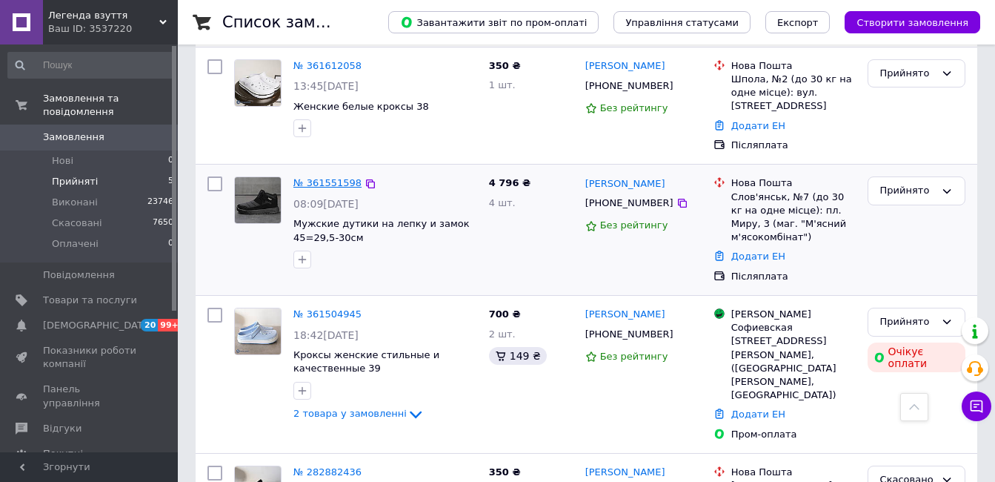
click at [321, 177] on link "№ 361551598" at bounding box center [327, 182] width 68 height 11
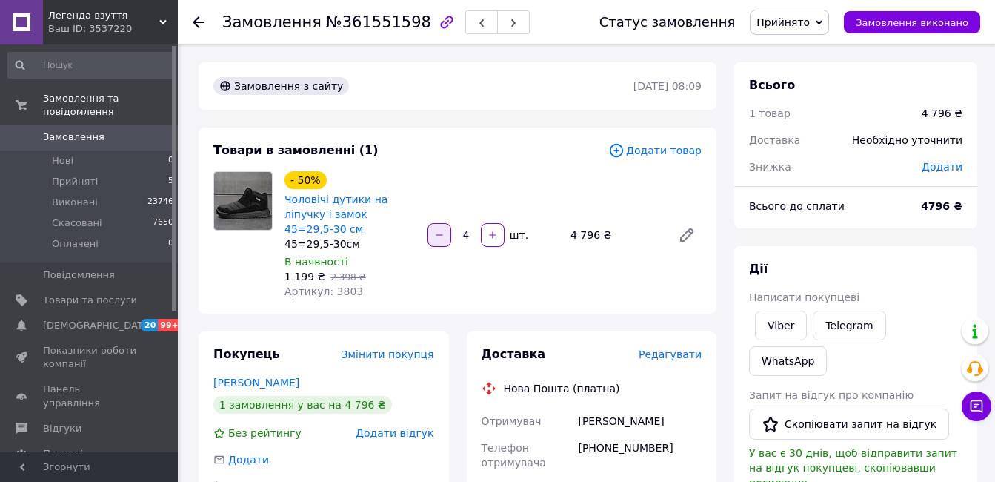
click at [438, 230] on icon "button" at bounding box center [439, 235] width 10 height 10
click at [438, 227] on div at bounding box center [439, 235] width 27 height 24
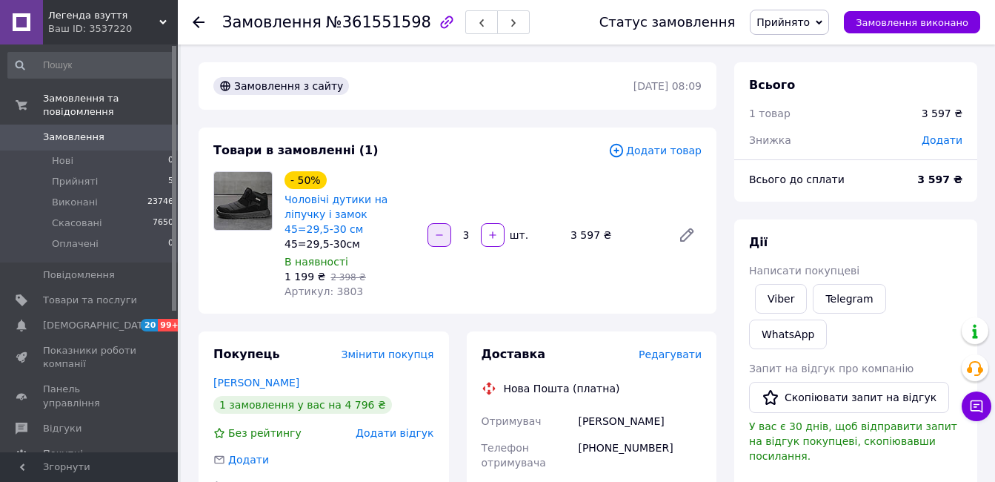
click at [442, 230] on icon "button" at bounding box center [439, 235] width 10 height 10
type input "2"
click at [671, 348] on span "Редагувати" at bounding box center [670, 354] width 63 height 12
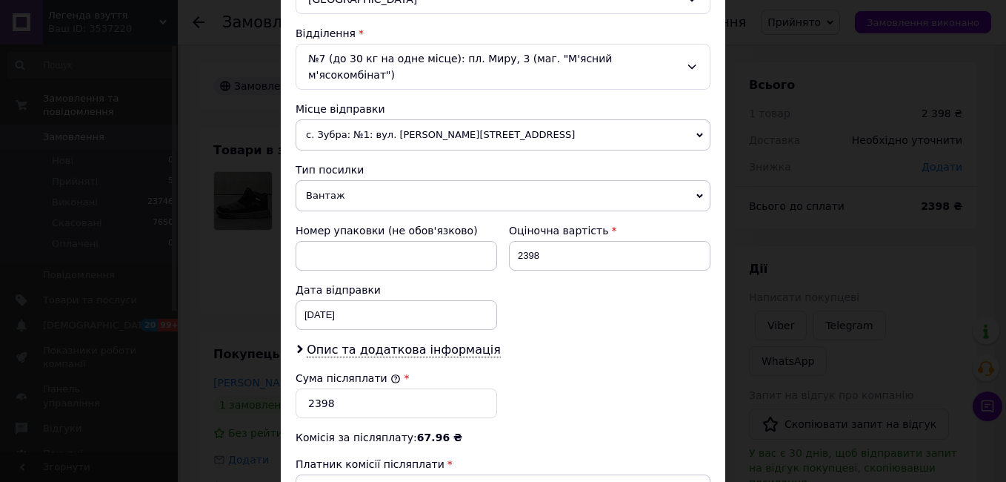
scroll to position [649, 0]
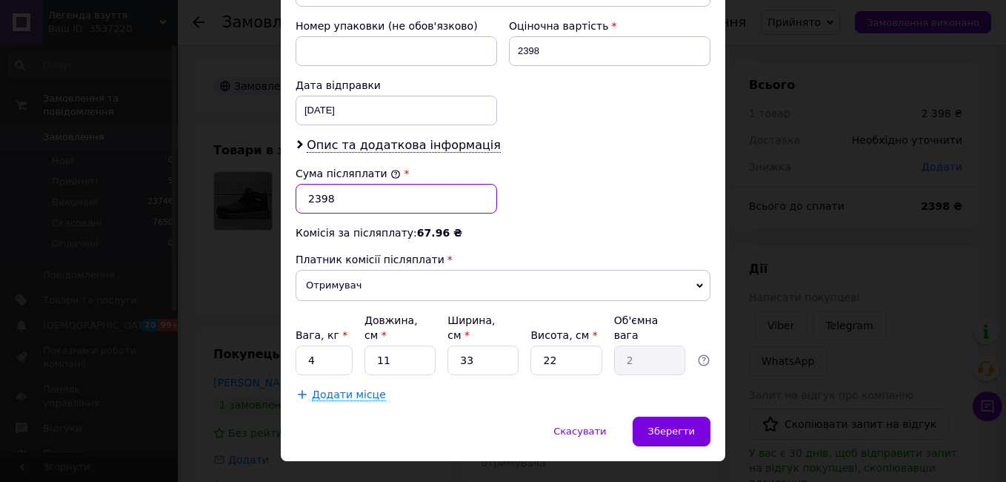
click at [358, 184] on input "2398" at bounding box center [397, 199] width 202 height 30
type input "2420"
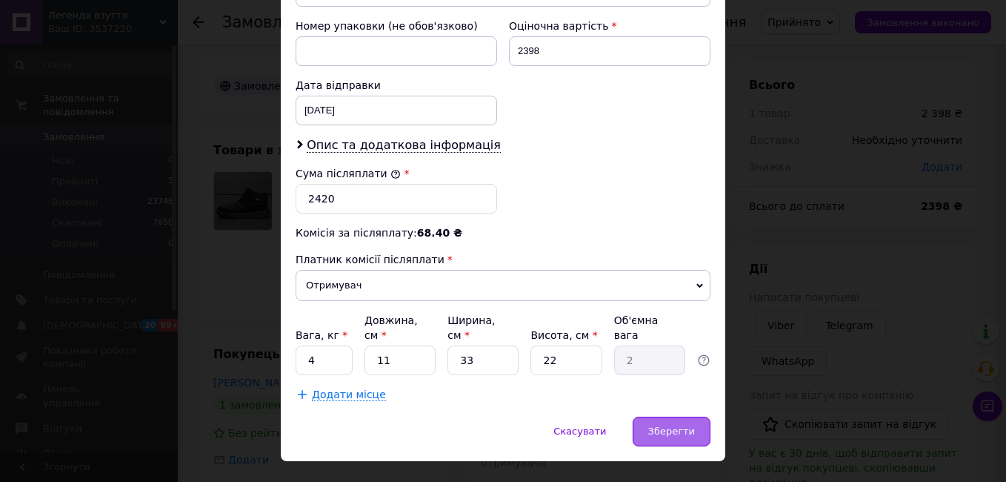
click at [686, 425] on span "Зберегти" at bounding box center [671, 430] width 47 height 11
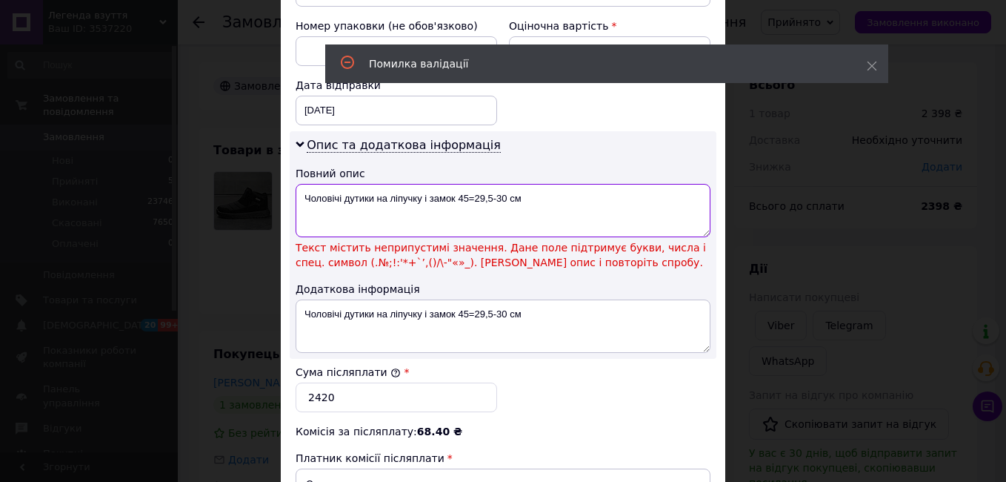
drag, startPoint x: 540, startPoint y: 192, endPoint x: 451, endPoint y: 190, distance: 88.9
click at [451, 190] on textarea "Чоловічі дутики на ліпучку і замок 45=29,5-30 см" at bounding box center [503, 210] width 415 height 53
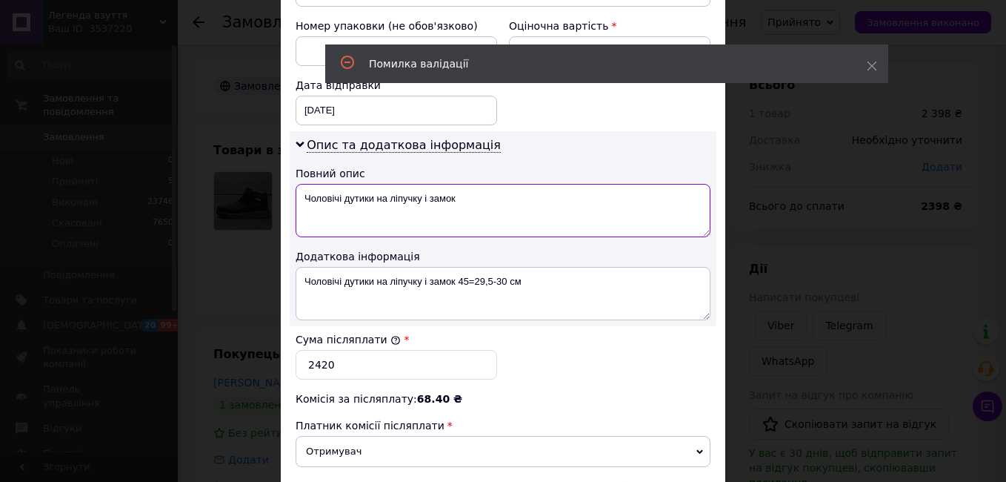
type textarea "Чоловічі дутики на ліпучку і замок"
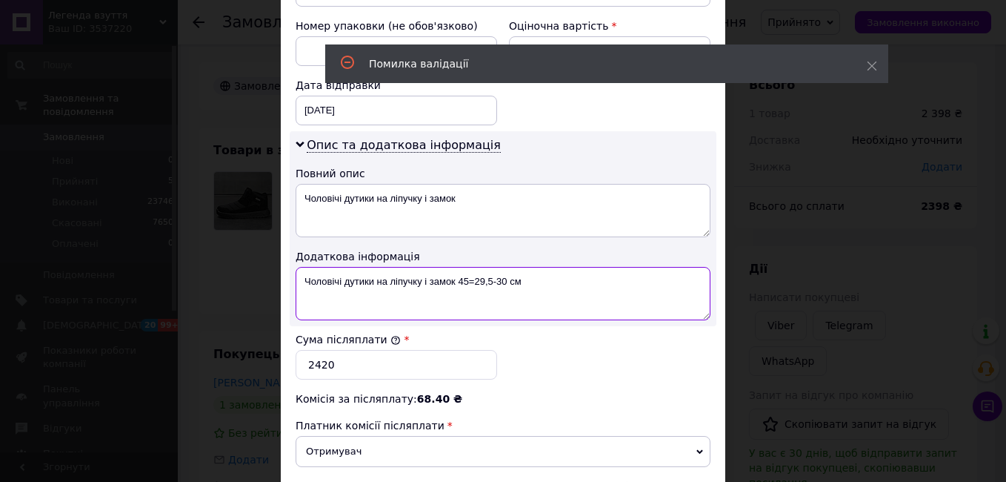
drag, startPoint x: 456, startPoint y: 283, endPoint x: 604, endPoint y: 281, distance: 147.5
click at [604, 281] on textarea "Чоловічі дутики на ліпучку і замок 45=29,5-30 см" at bounding box center [503, 293] width 415 height 53
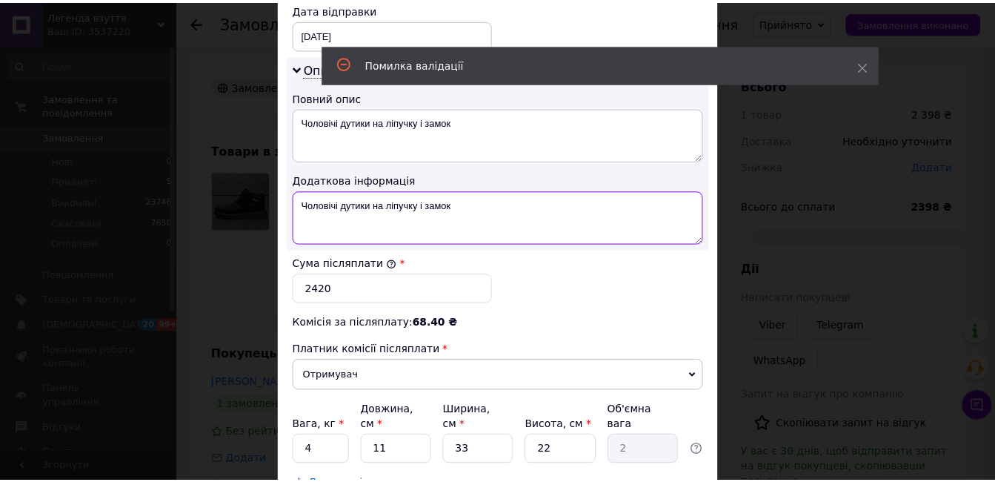
scroll to position [815, 0]
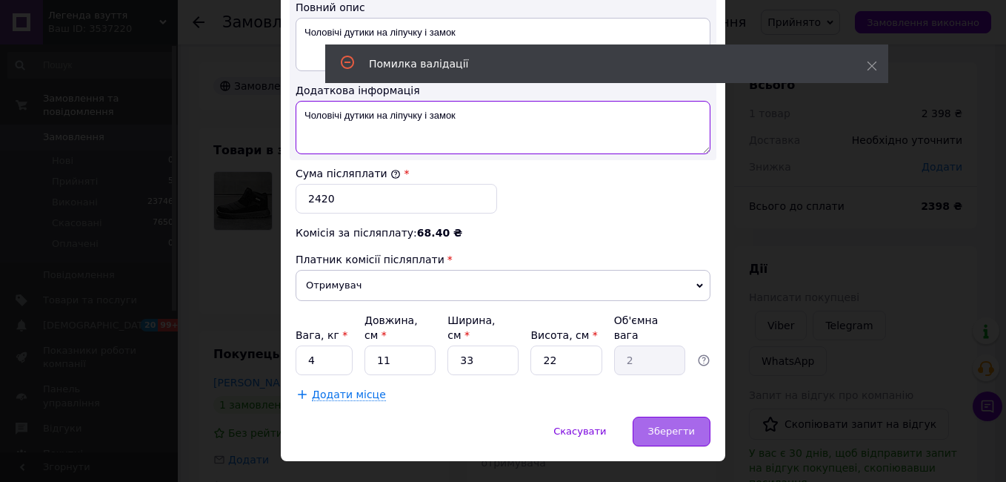
type textarea "Чоловічі дутики на ліпучку і замок"
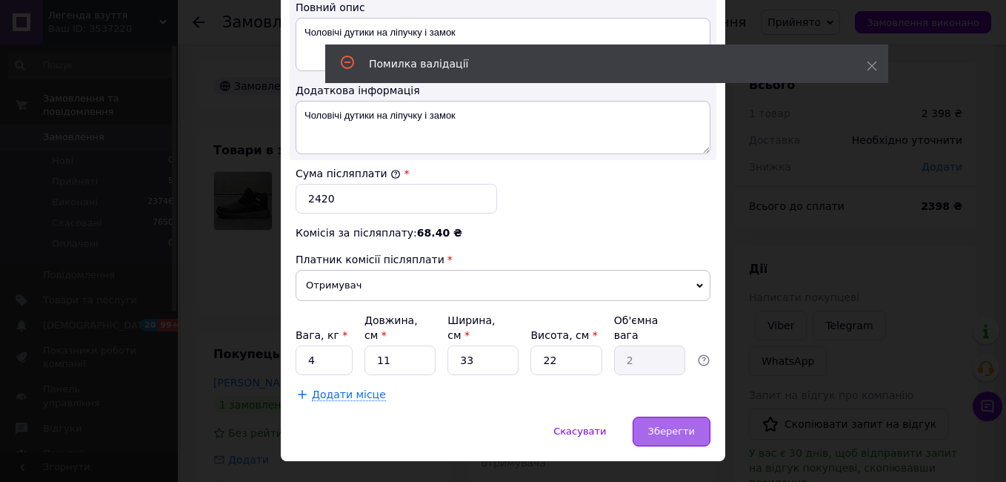
click at [672, 425] on span "Зберегти" at bounding box center [671, 430] width 47 height 11
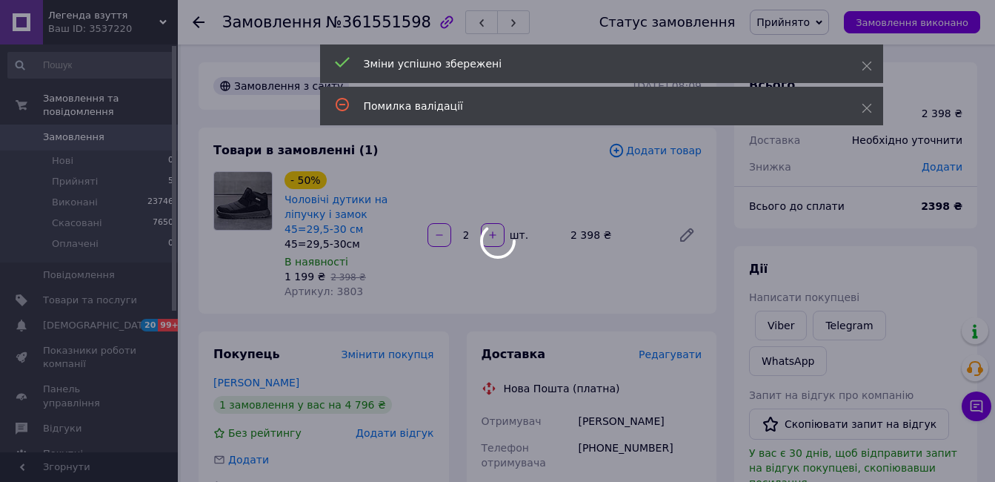
scroll to position [445, 0]
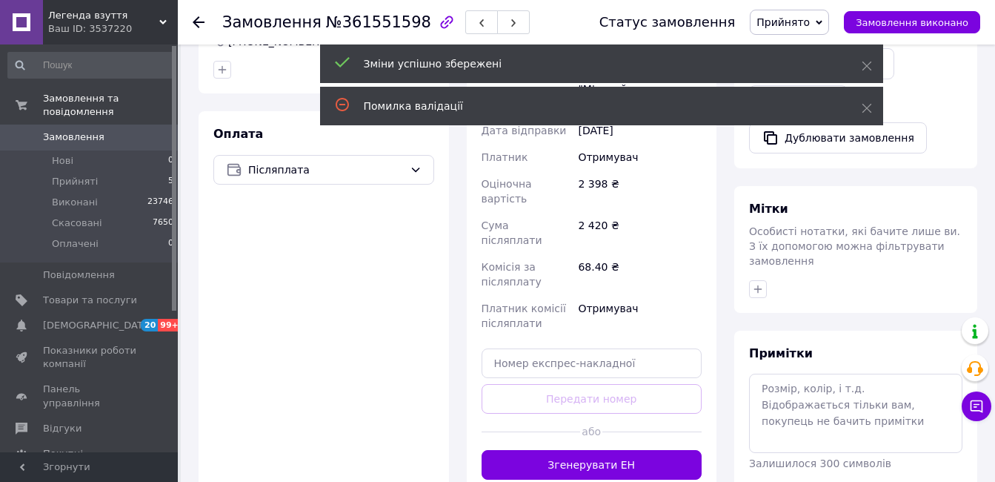
click at [648, 450] on button "Згенерувати ЕН" at bounding box center [592, 465] width 221 height 30
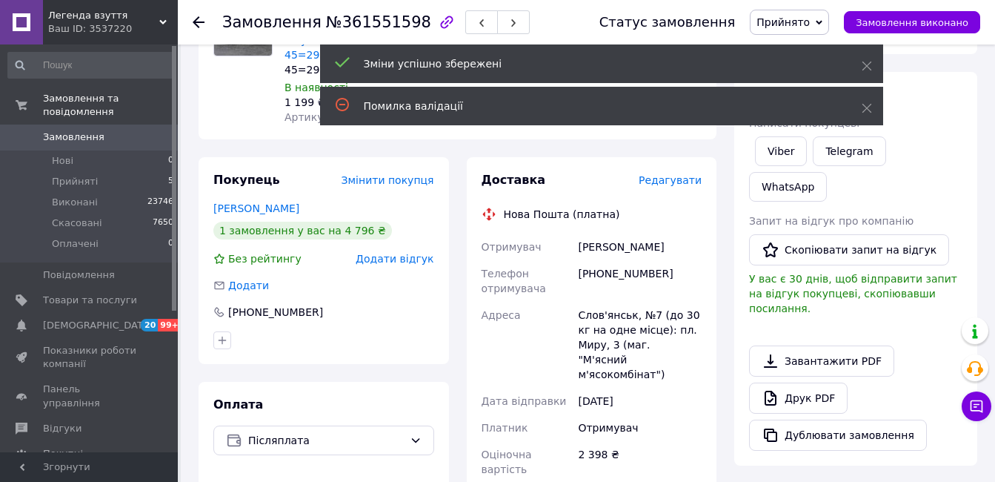
scroll to position [148, 0]
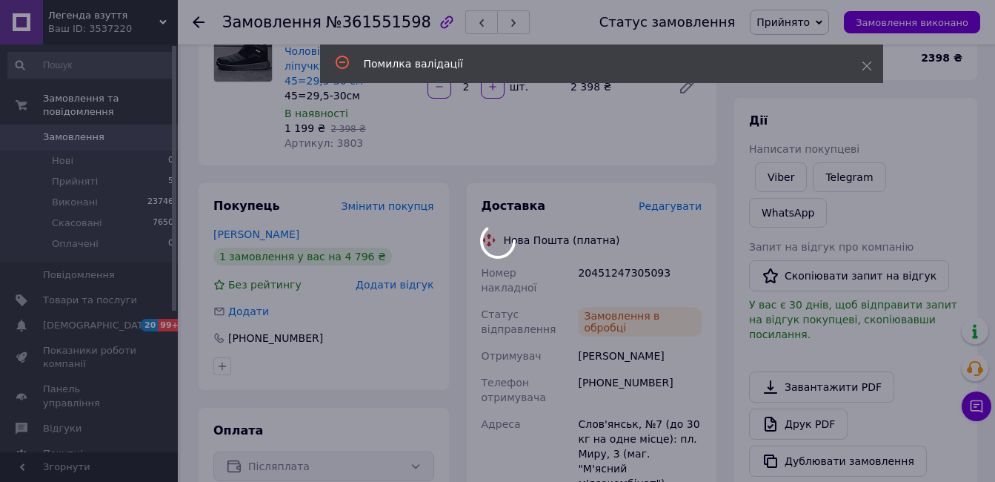
click at [617, 257] on div at bounding box center [497, 241] width 995 height 482
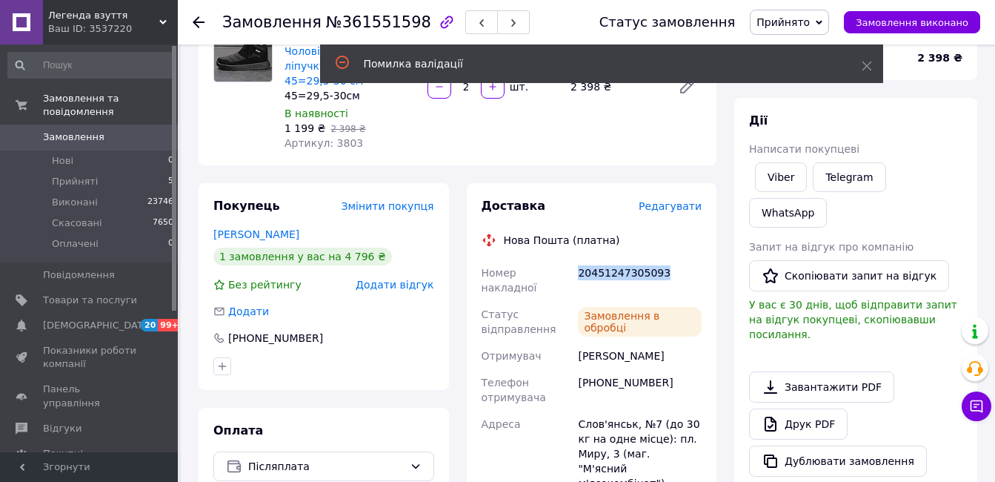
click at [617, 259] on div "20451247305093" at bounding box center [640, 279] width 130 height 41
copy div "20451247305093"
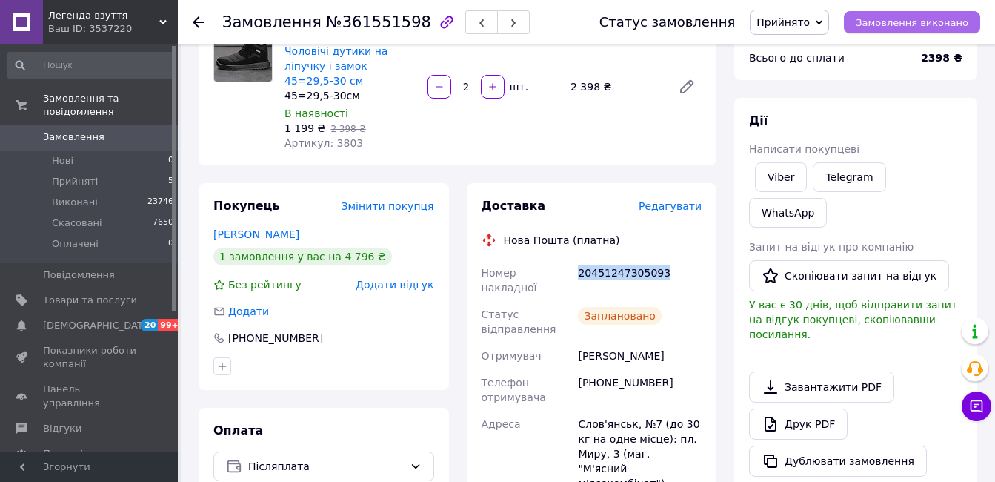
click at [880, 17] on span "Замовлення виконано" at bounding box center [912, 22] width 113 height 11
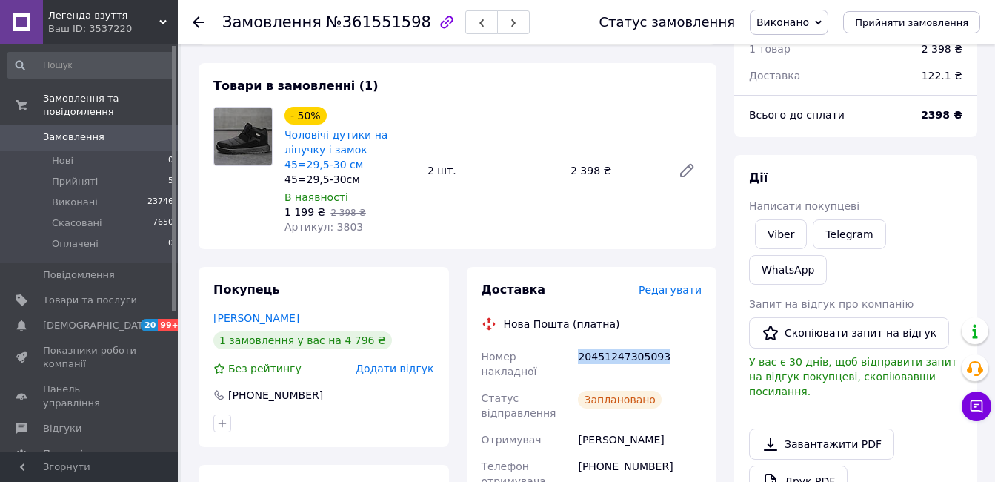
scroll to position [0, 0]
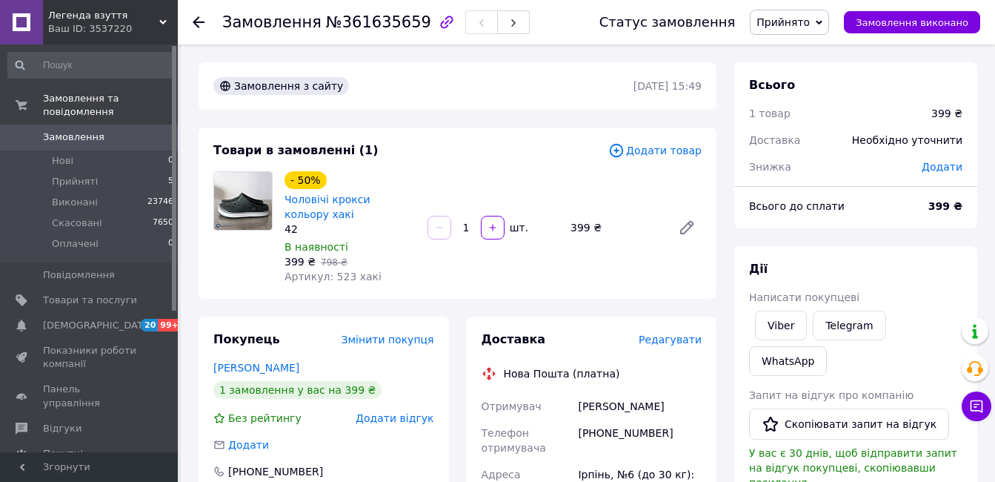
click at [667, 334] on span "Редагувати" at bounding box center [670, 339] width 63 height 12
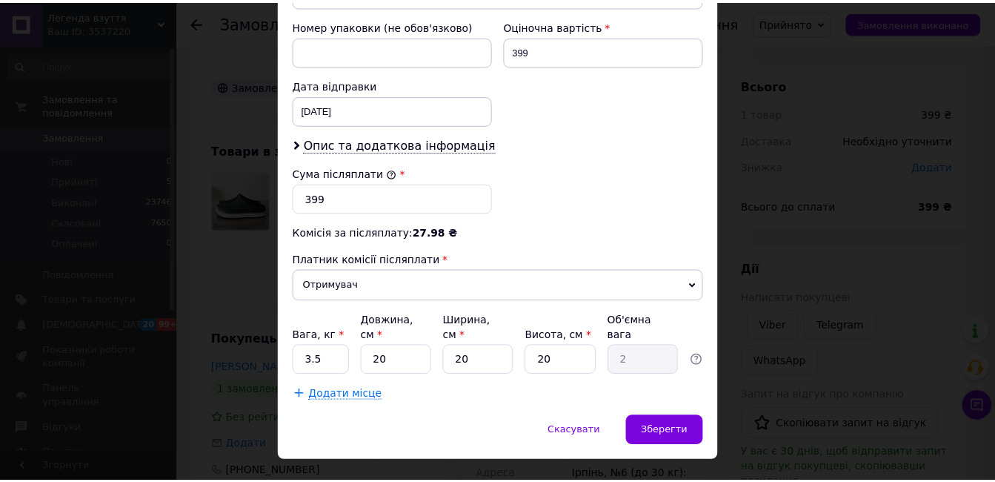
scroll to position [649, 0]
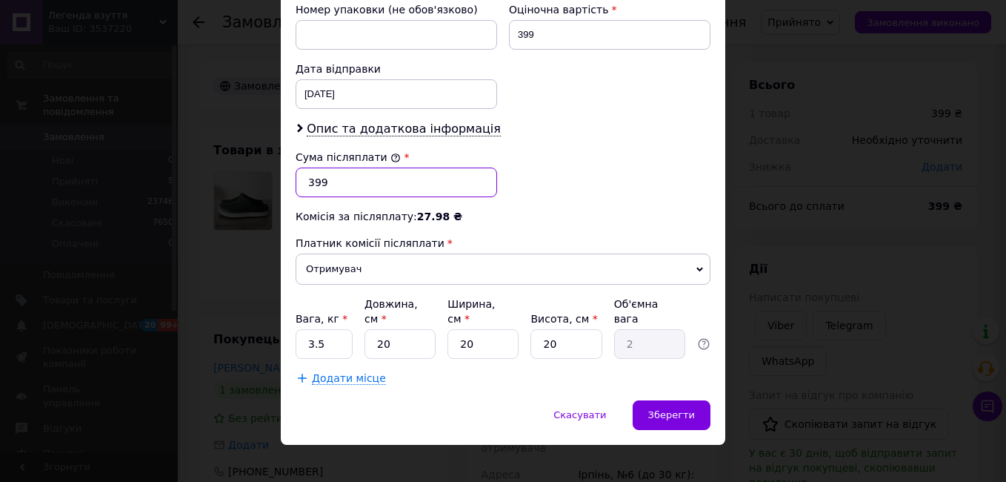
click at [345, 169] on input "399" at bounding box center [397, 182] width 202 height 30
type input "420"
click at [327, 333] on input "3.5" at bounding box center [324, 344] width 57 height 30
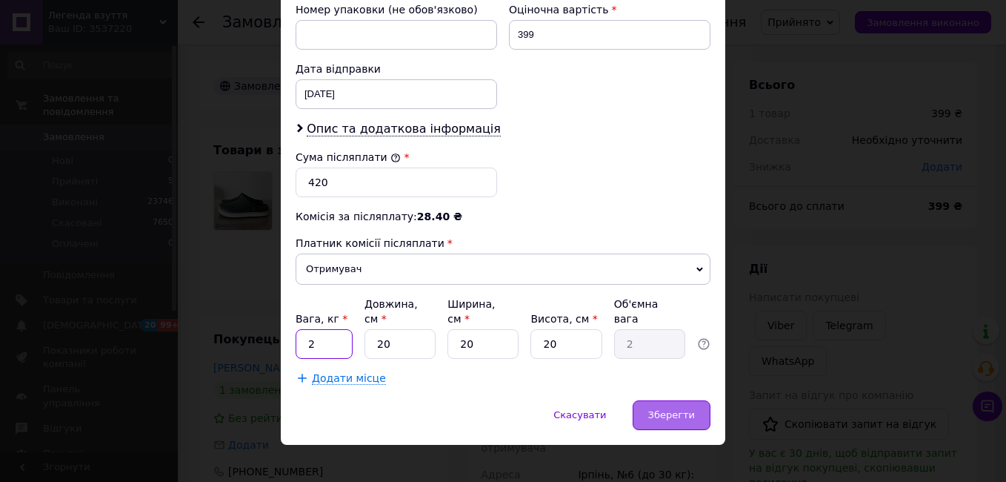
type input "2"
click at [653, 409] on span "Зберегти" at bounding box center [671, 414] width 47 height 11
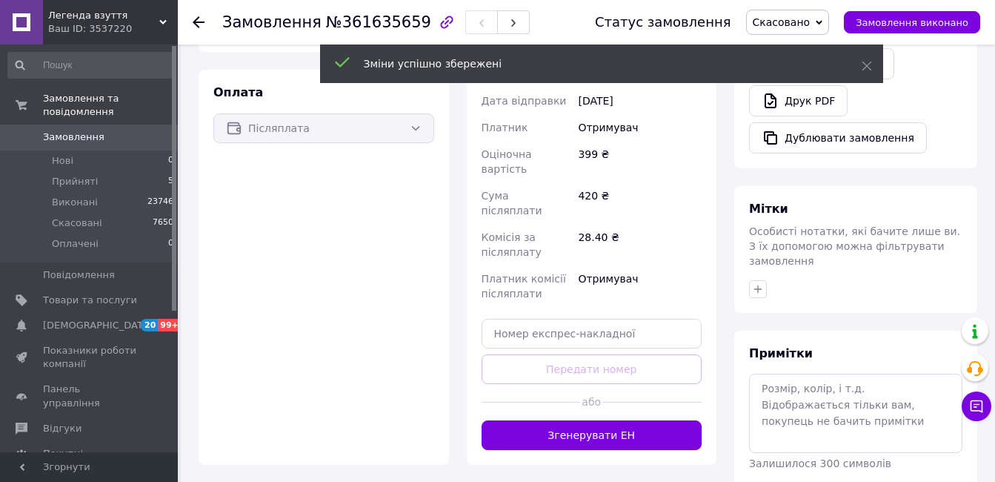
click at [654, 420] on button "Згенерувати ЕН" at bounding box center [592, 435] width 221 height 30
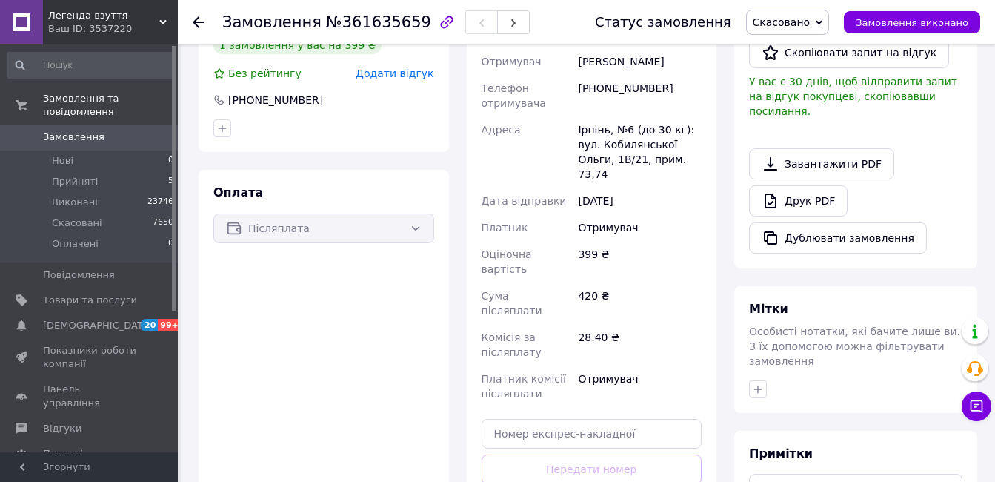
scroll to position [222, 0]
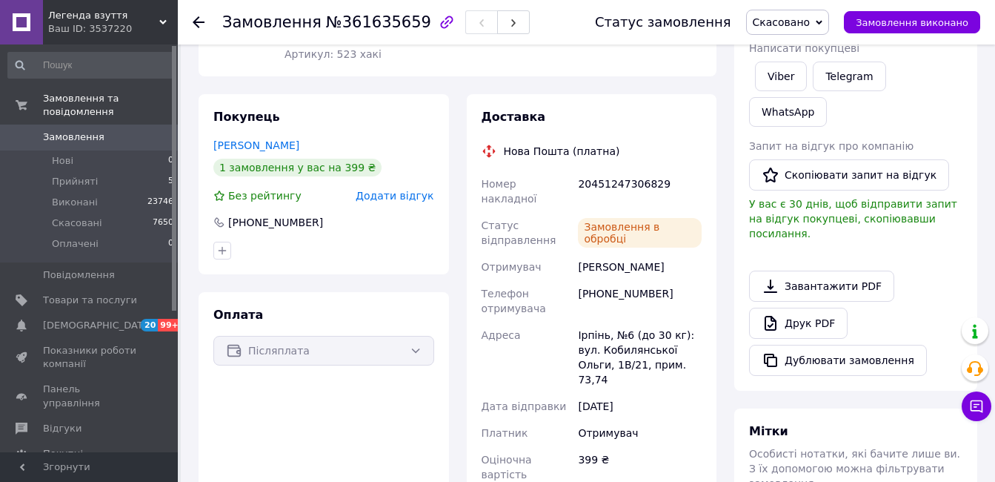
click at [613, 186] on div "20451247306829" at bounding box center [640, 190] width 130 height 41
copy div "20451247306829"
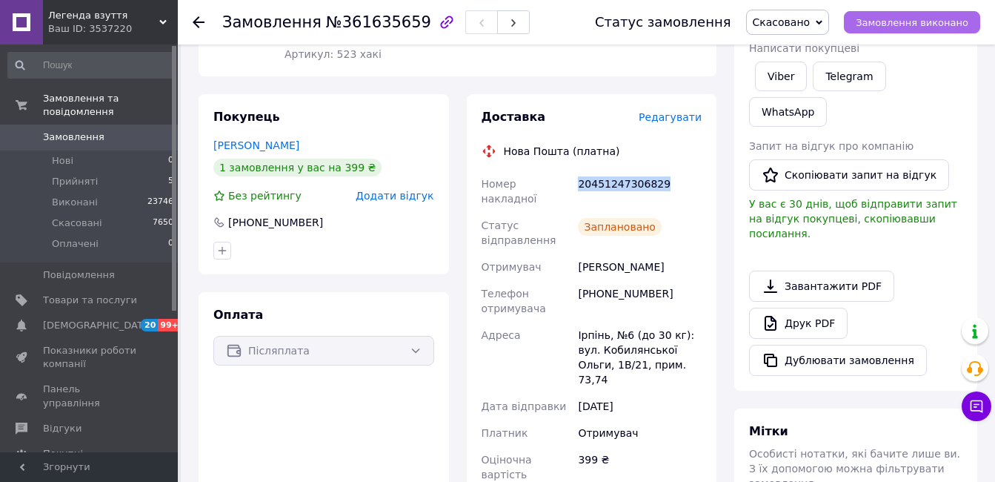
drag, startPoint x: 613, startPoint y: 186, endPoint x: 894, endPoint y: 19, distance: 327.2
click at [894, 19] on span "Замовлення виконано" at bounding box center [912, 22] width 113 height 11
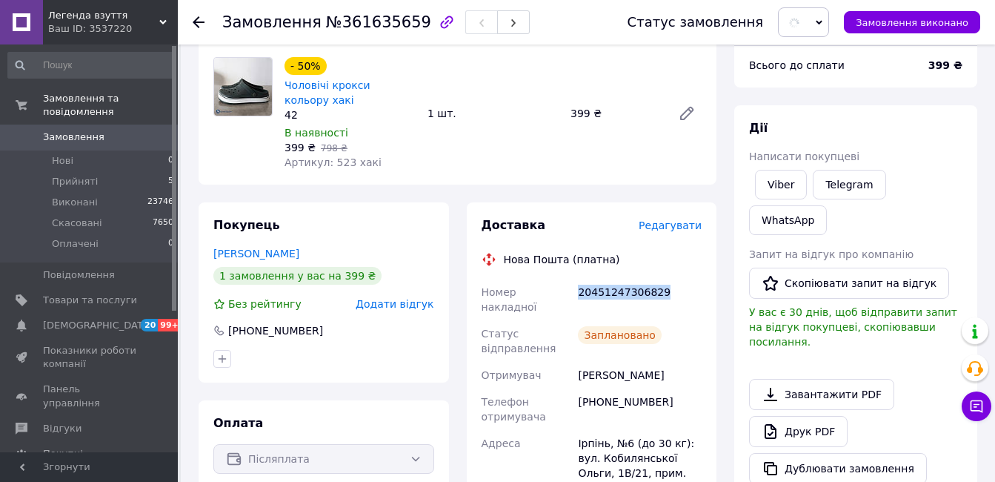
scroll to position [0, 0]
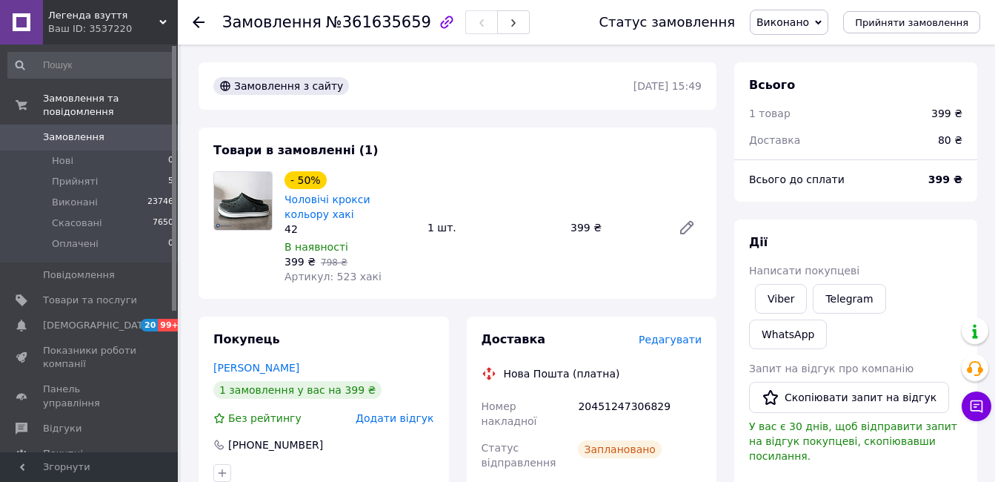
click at [635, 409] on div "20451247306829" at bounding box center [640, 413] width 130 height 41
copy div "20451247306829"
drag, startPoint x: 635, startPoint y: 409, endPoint x: 674, endPoint y: 170, distance: 241.7
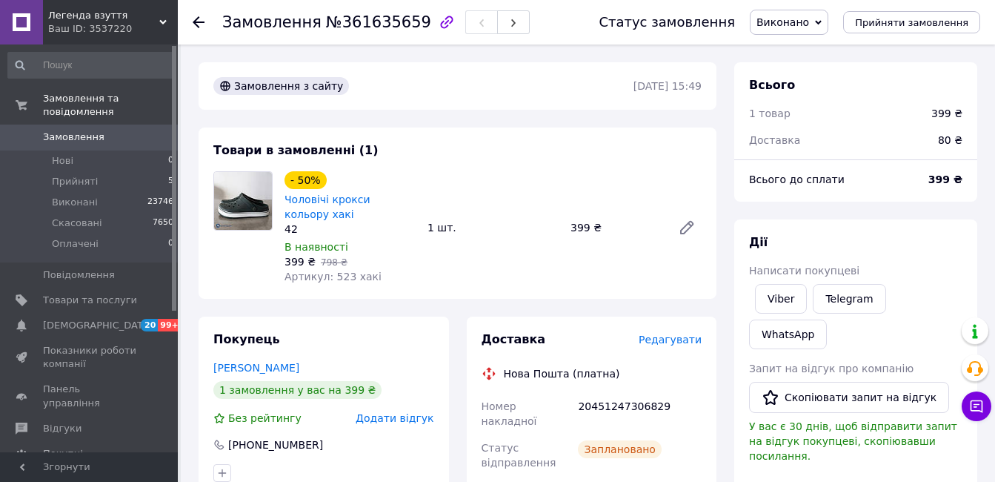
click at [592, 284] on div "- 50% Чоловічі крокси кольору хакі 42 В наявності 399 ₴   798 ₴ Артикул: 523 ха…" at bounding box center [493, 227] width 429 height 119
click at [823, 7] on div "Статус замовлення Виконано Прийнято Скасовано Оплачено Прийняти замовлення" at bounding box center [774, 22] width 411 height 44
click at [809, 24] on span "Виконано" at bounding box center [783, 22] width 53 height 12
click at [806, 69] on li "Скасовано" at bounding box center [789, 74] width 77 height 22
click at [114, 130] on span "Замовлення" at bounding box center [90, 136] width 94 height 13
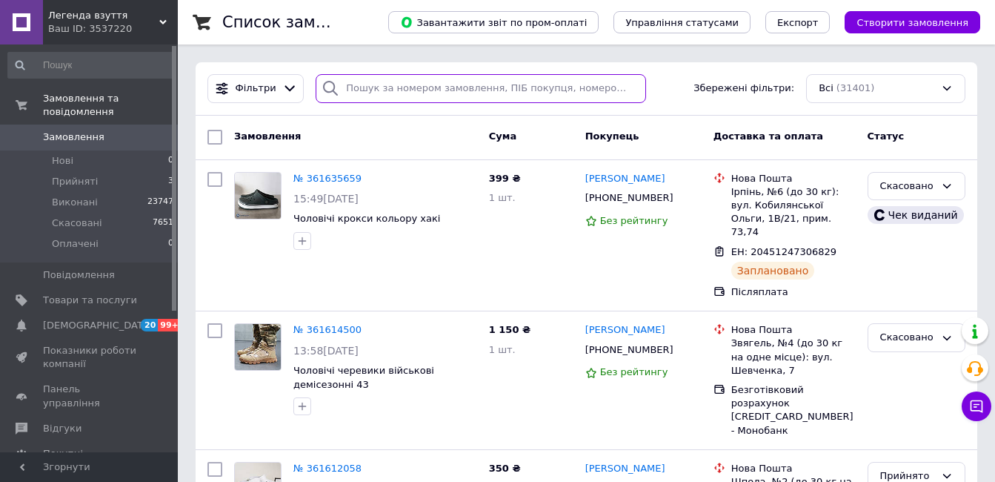
click at [391, 94] on input "search" at bounding box center [481, 88] width 330 height 29
paste input "380988213425"
type input "380988213425"
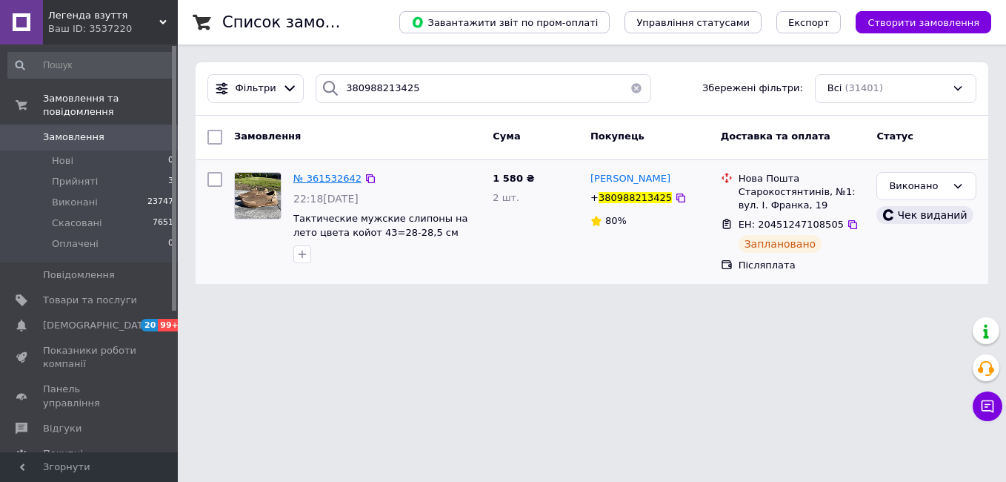
click at [330, 179] on span "№ 361532642" at bounding box center [327, 178] width 68 height 11
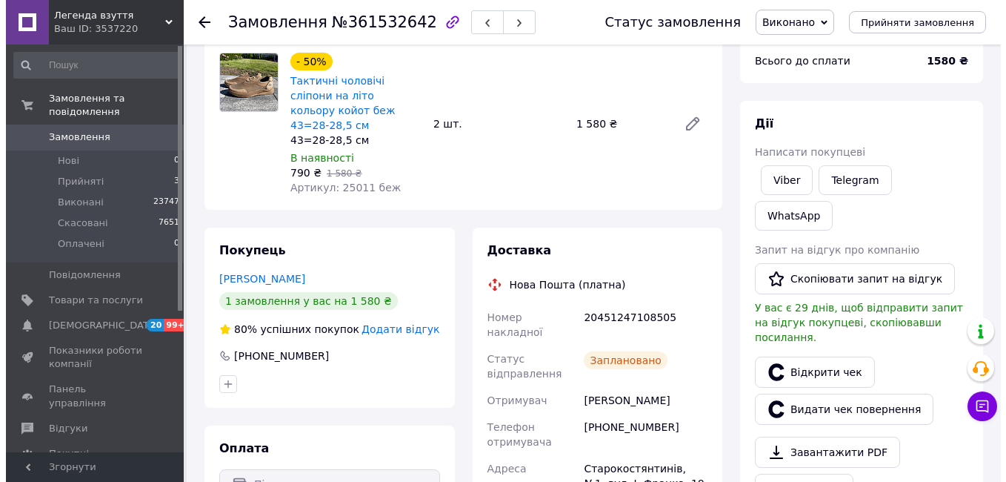
scroll to position [222, 0]
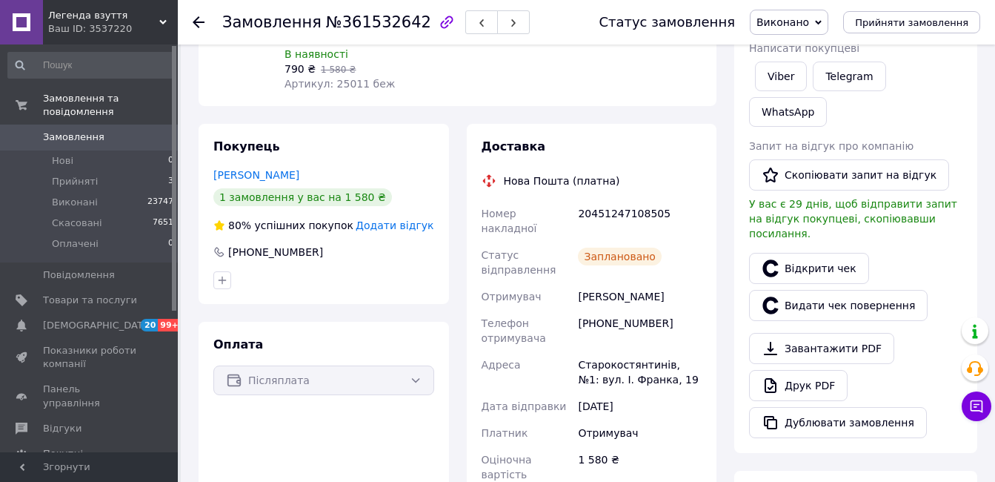
click at [399, 219] on span "Додати відгук" at bounding box center [395, 225] width 78 height 12
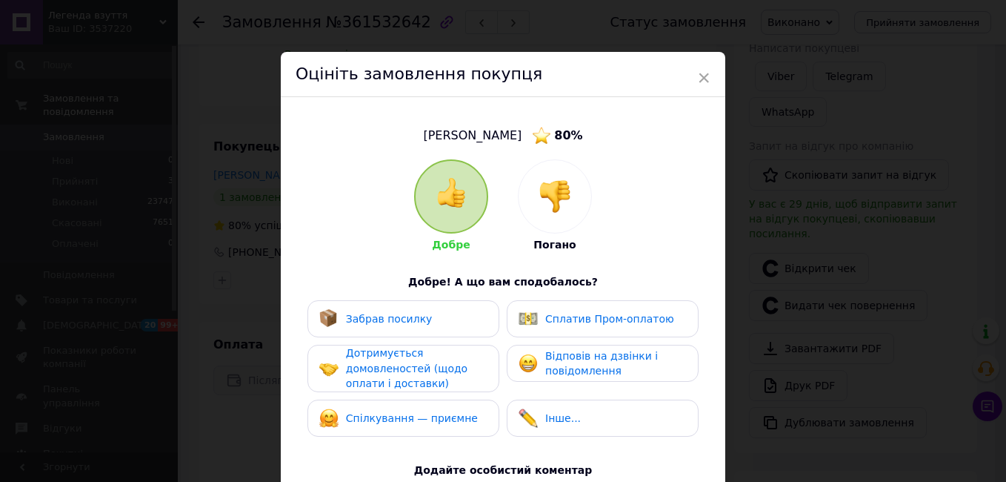
click at [567, 166] on div at bounding box center [555, 196] width 73 height 73
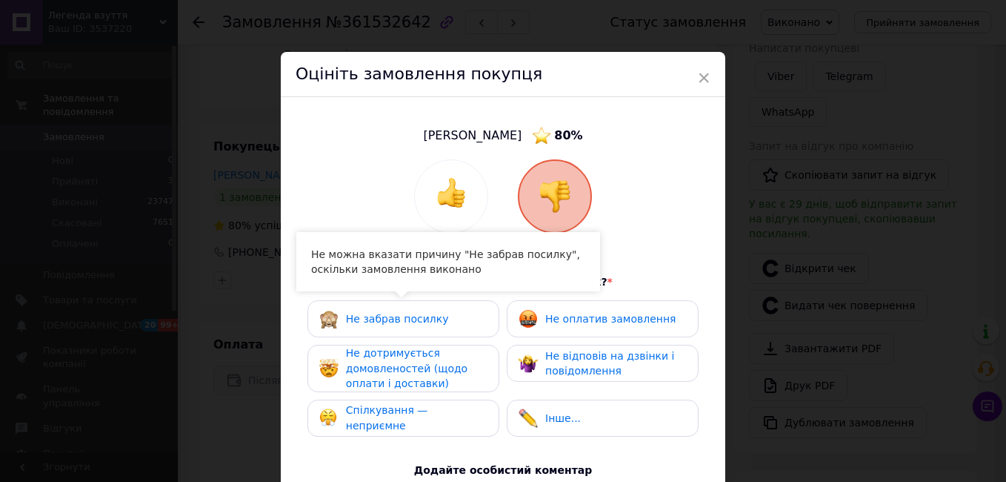
click at [416, 365] on span "Не дотримується домовленостей (щодо оплати і доставки)" at bounding box center [407, 368] width 122 height 42
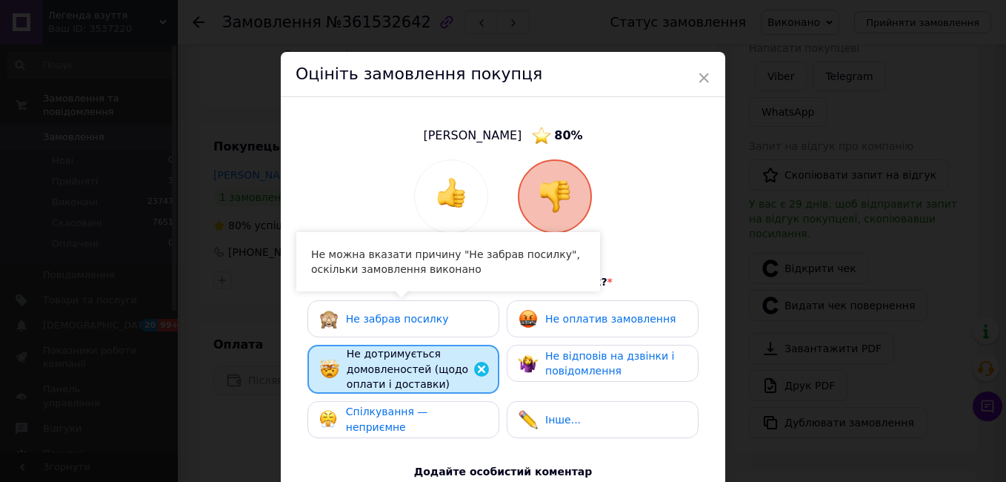
click at [413, 420] on span "Спілкування — неприємне" at bounding box center [387, 418] width 82 height 27
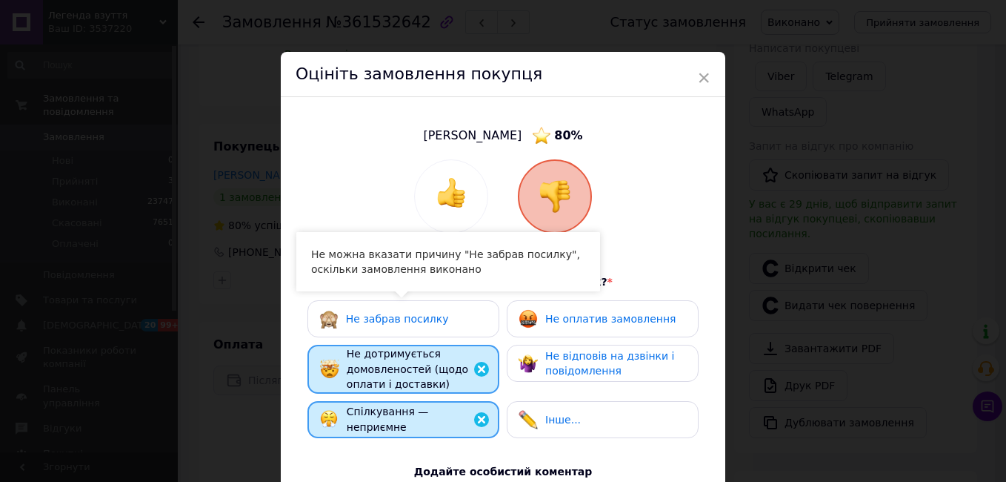
click at [585, 345] on div "Не відповів на дзвінки і повідомлення" at bounding box center [603, 363] width 192 height 37
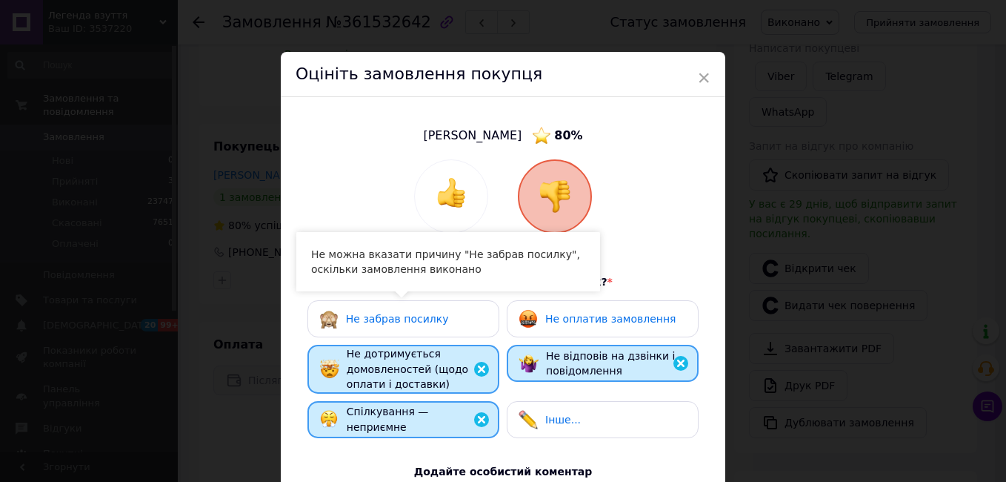
click at [588, 322] on span "Не оплатив замовлення" at bounding box center [610, 319] width 130 height 12
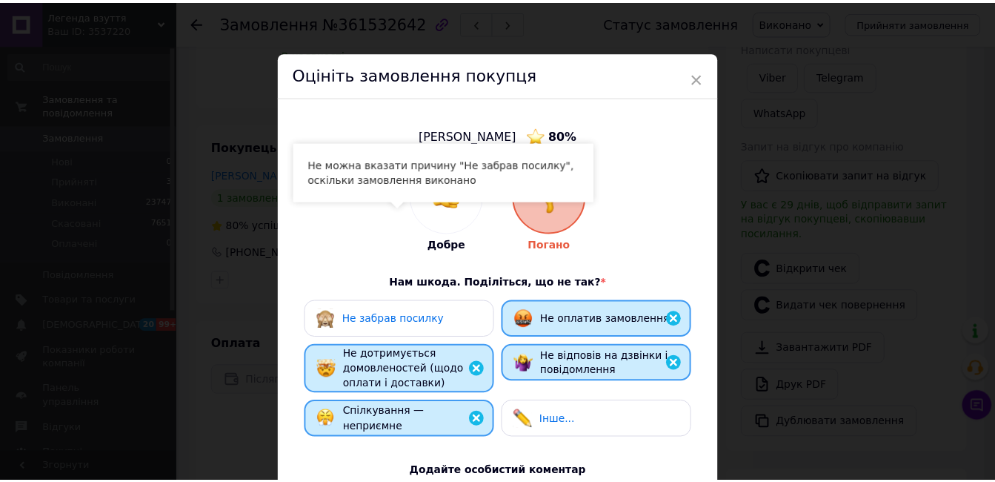
scroll to position [249, 0]
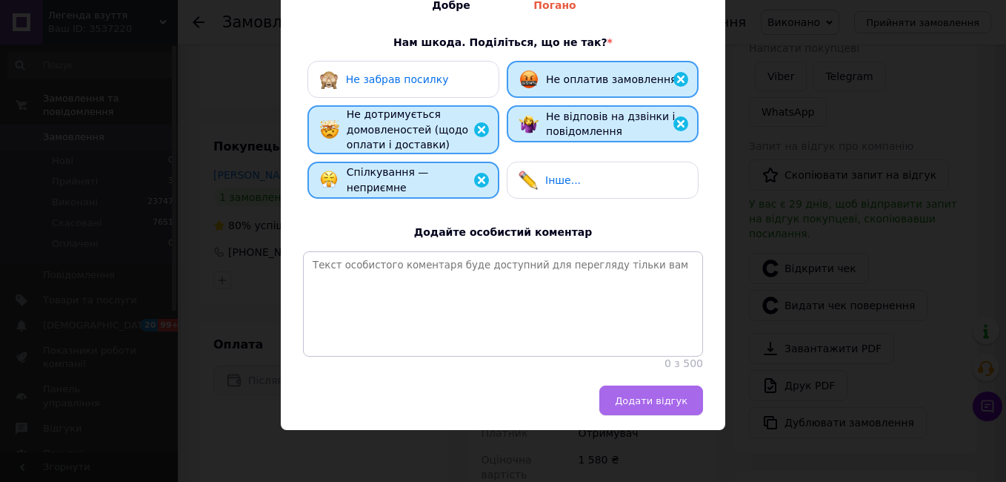
click at [645, 398] on span "Додати відгук" at bounding box center [651, 400] width 73 height 11
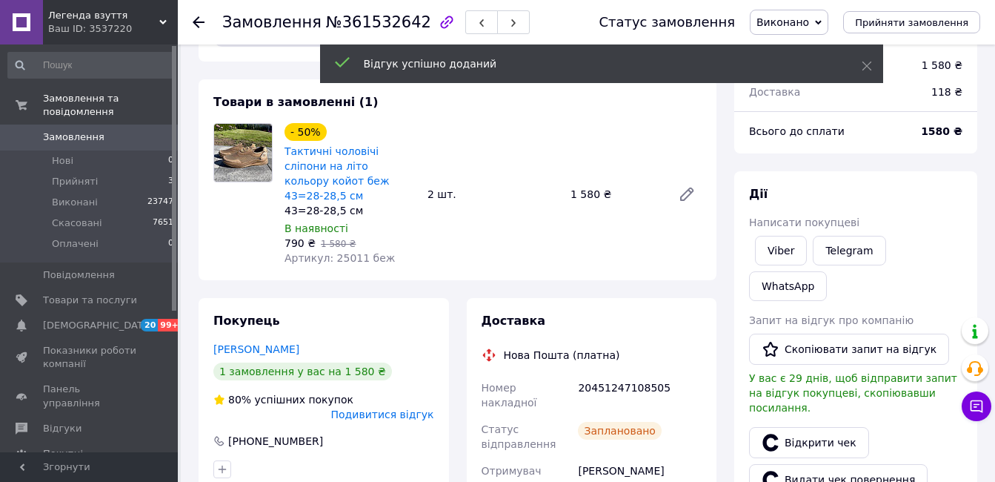
scroll to position [0, 0]
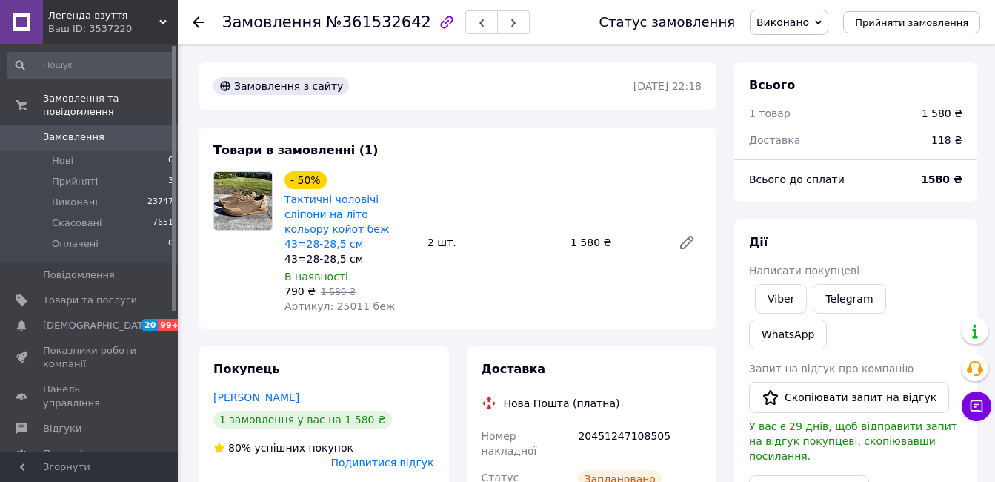
click at [110, 130] on span "Замовлення" at bounding box center [90, 136] width 94 height 13
